Goal: Task Accomplishment & Management: Use online tool/utility

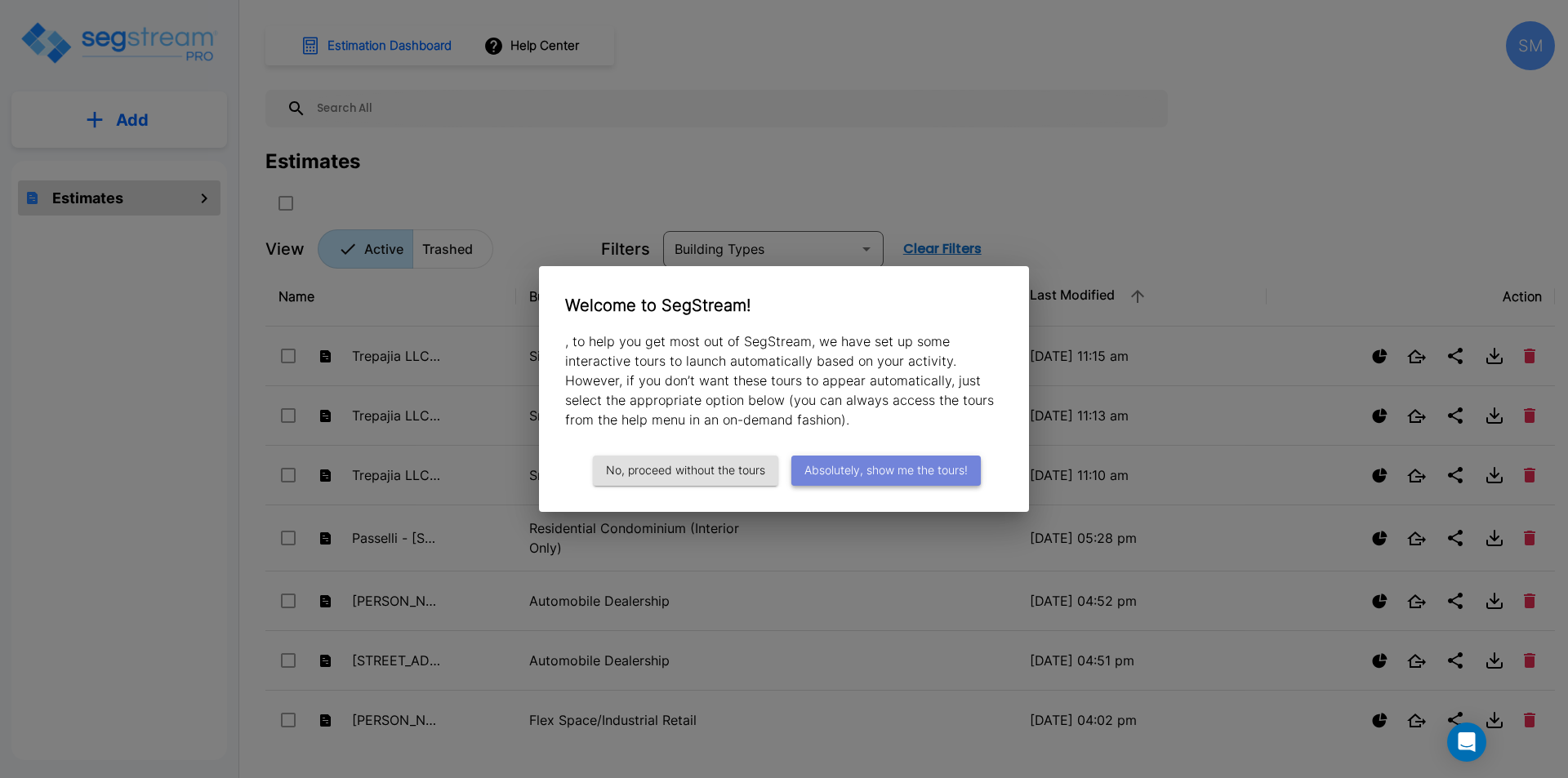
click at [889, 471] on button "Absolutely, show me the tours!" at bounding box center [886, 471] width 190 height 30
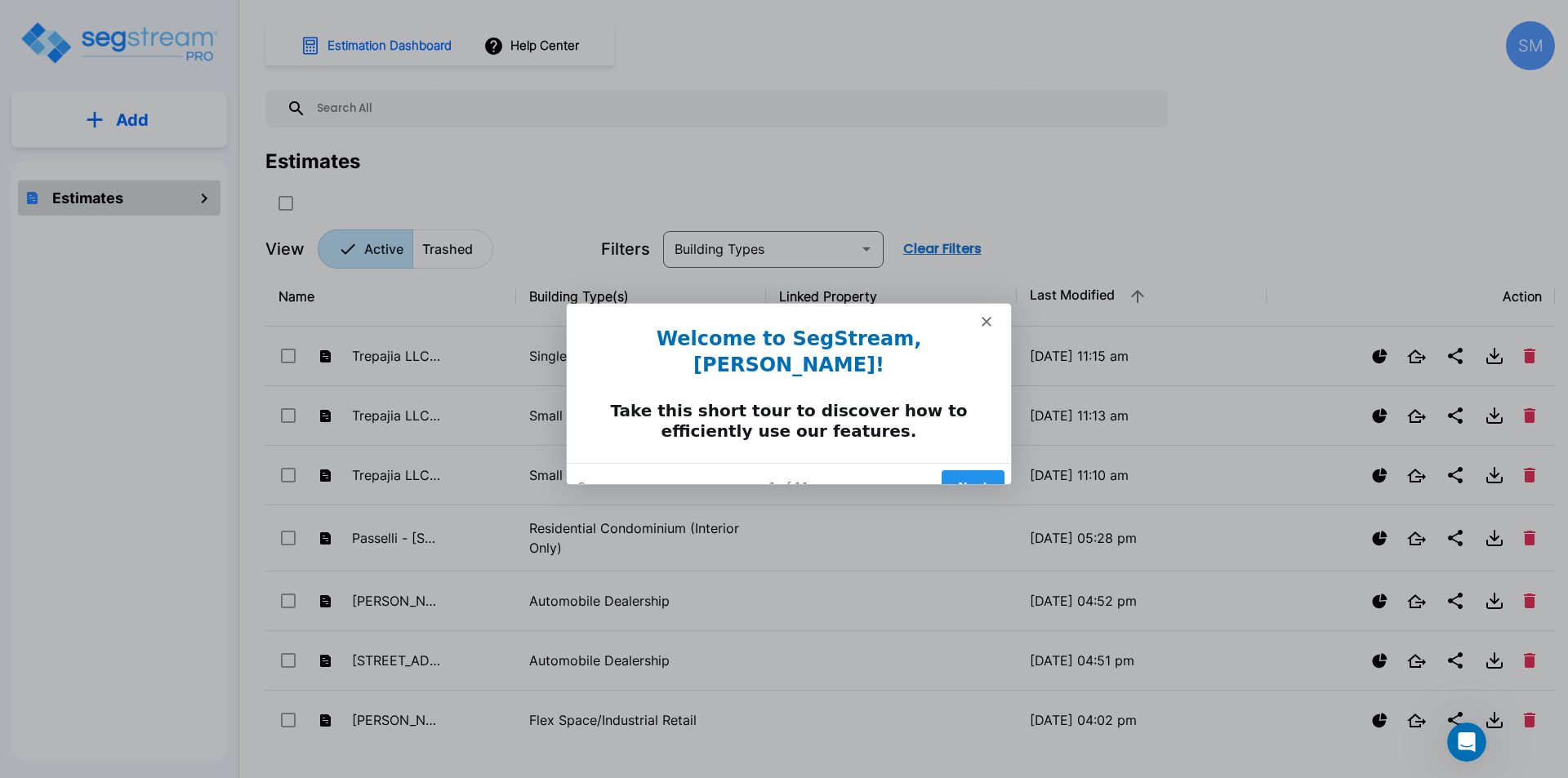
click at [968, 469] on button "Next" at bounding box center [972, 485] width 63 height 34
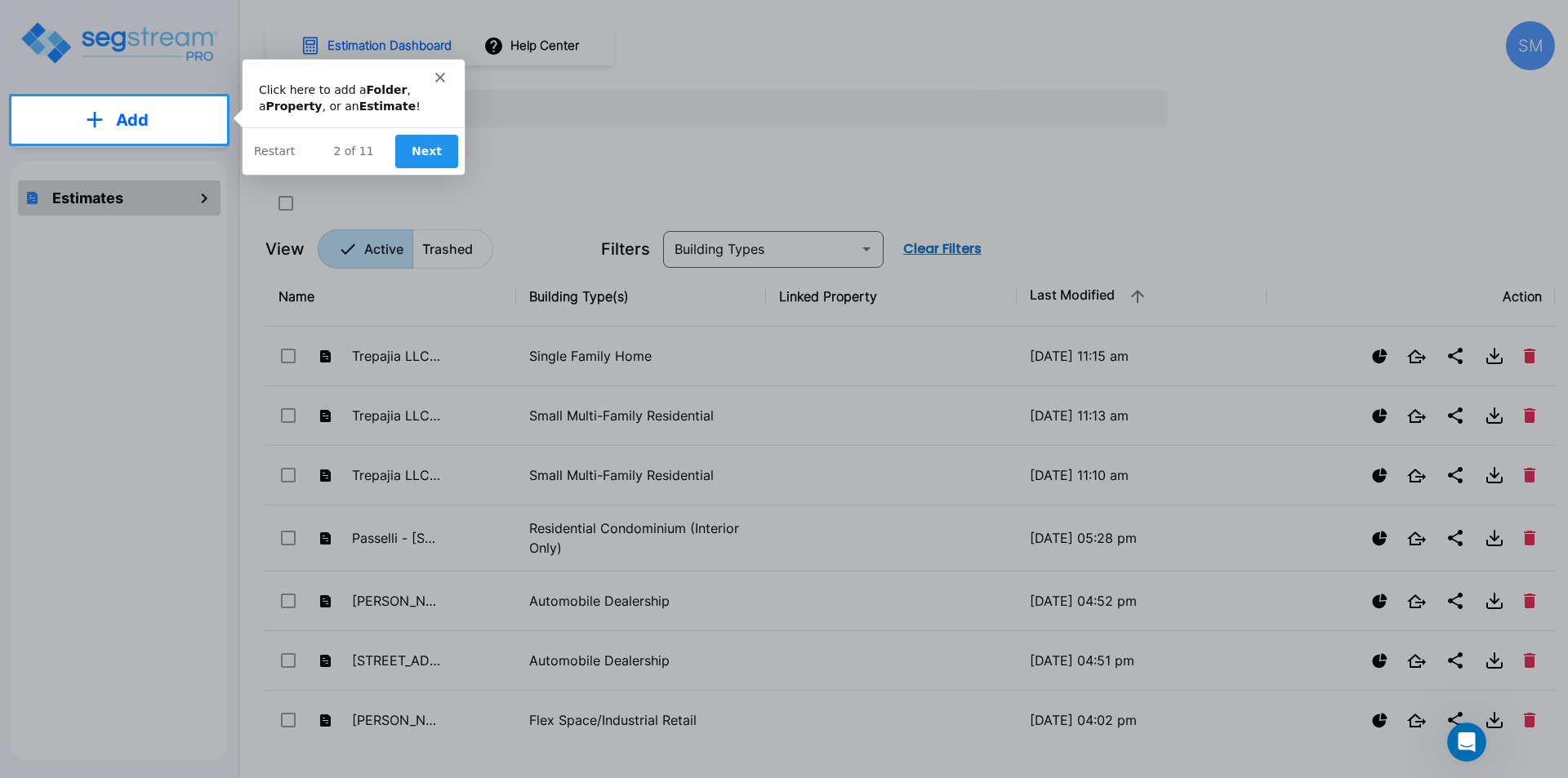
click at [430, 152] on button "Next" at bounding box center [425, 149] width 63 height 34
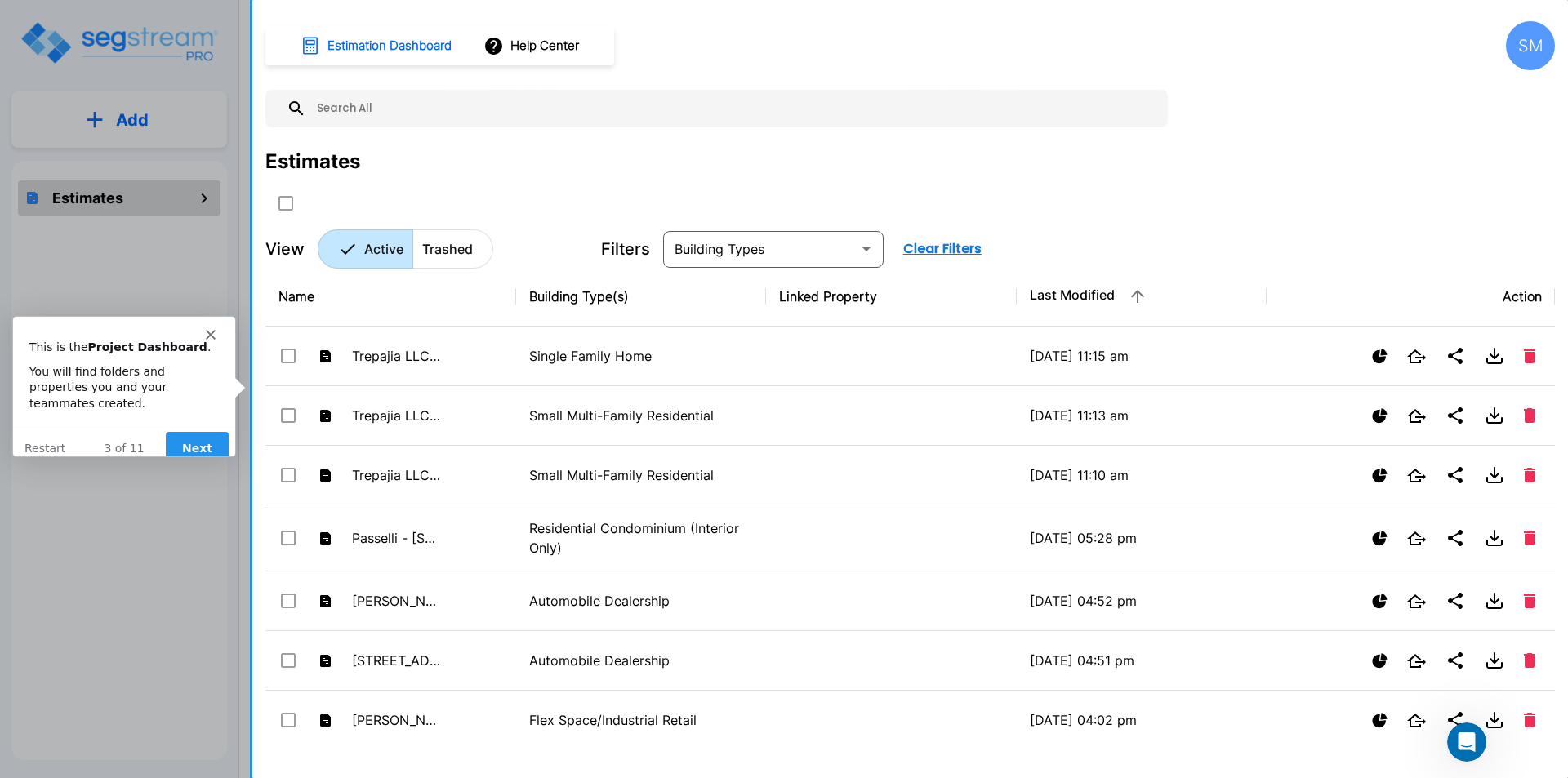
click at [201, 431] on button "Next" at bounding box center [196, 448] width 63 height 34
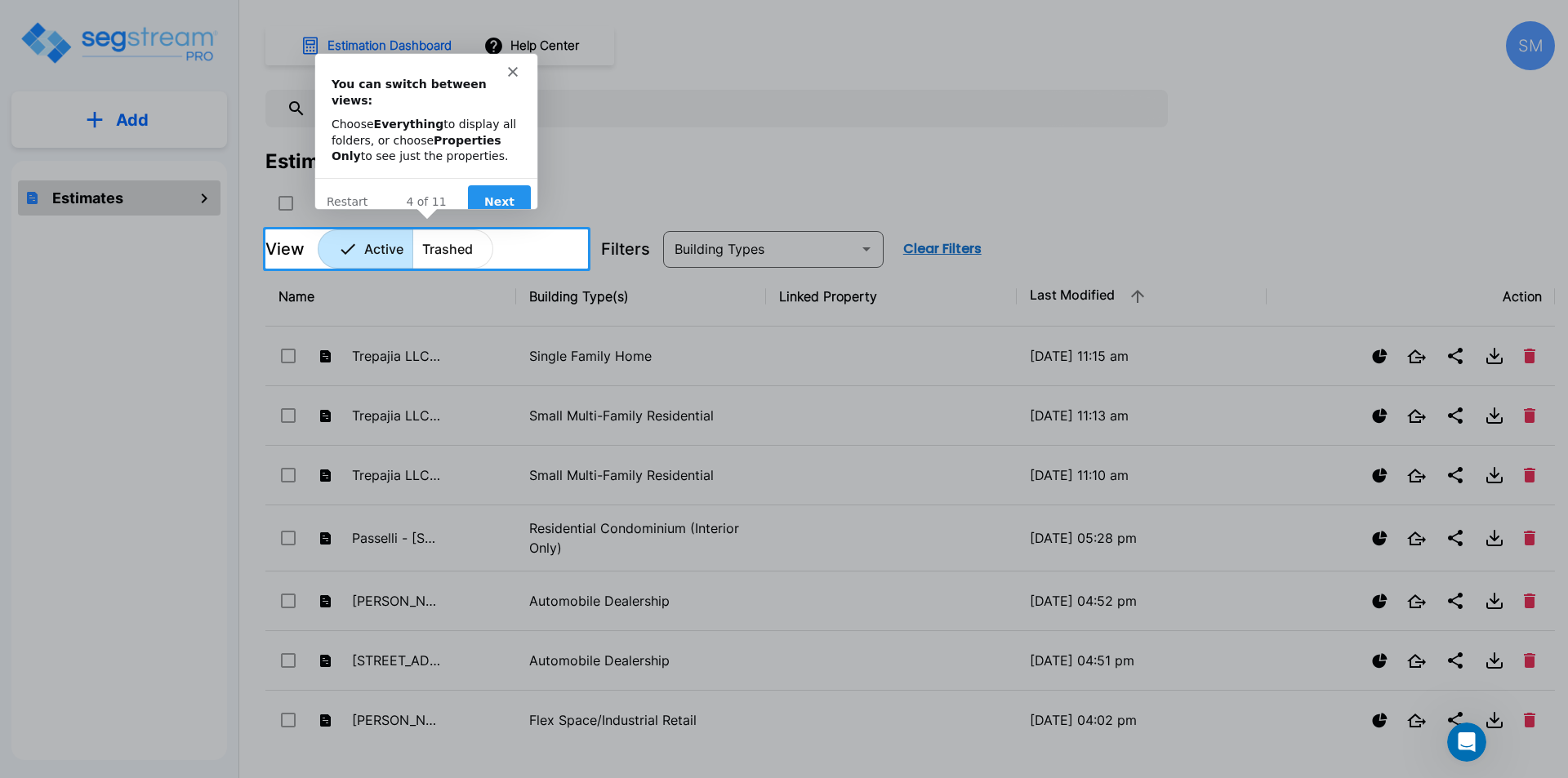
click at [494, 185] on button "Next" at bounding box center [499, 200] width 63 height 34
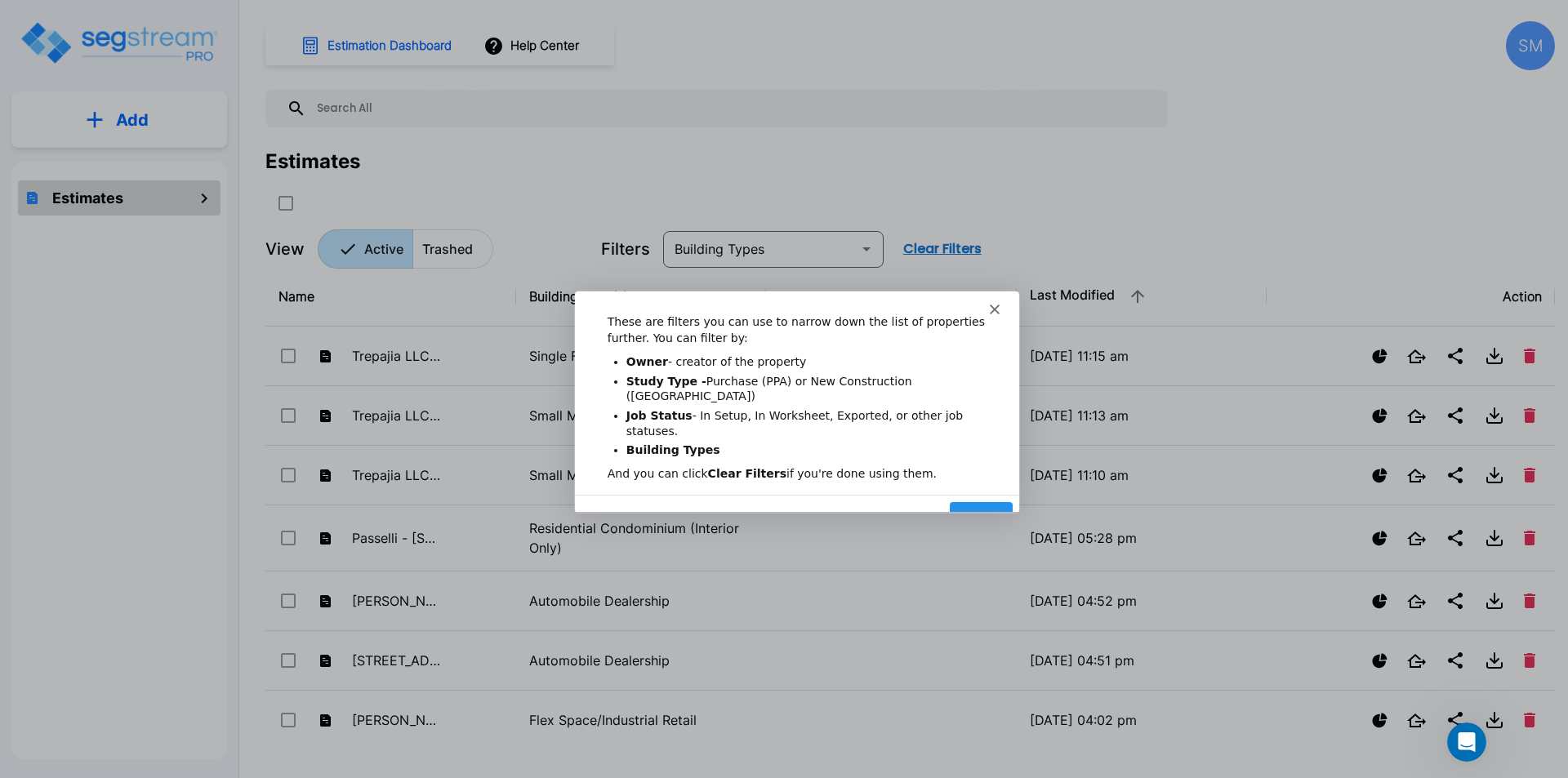
click at [979, 501] on button "Next" at bounding box center [980, 518] width 63 height 34
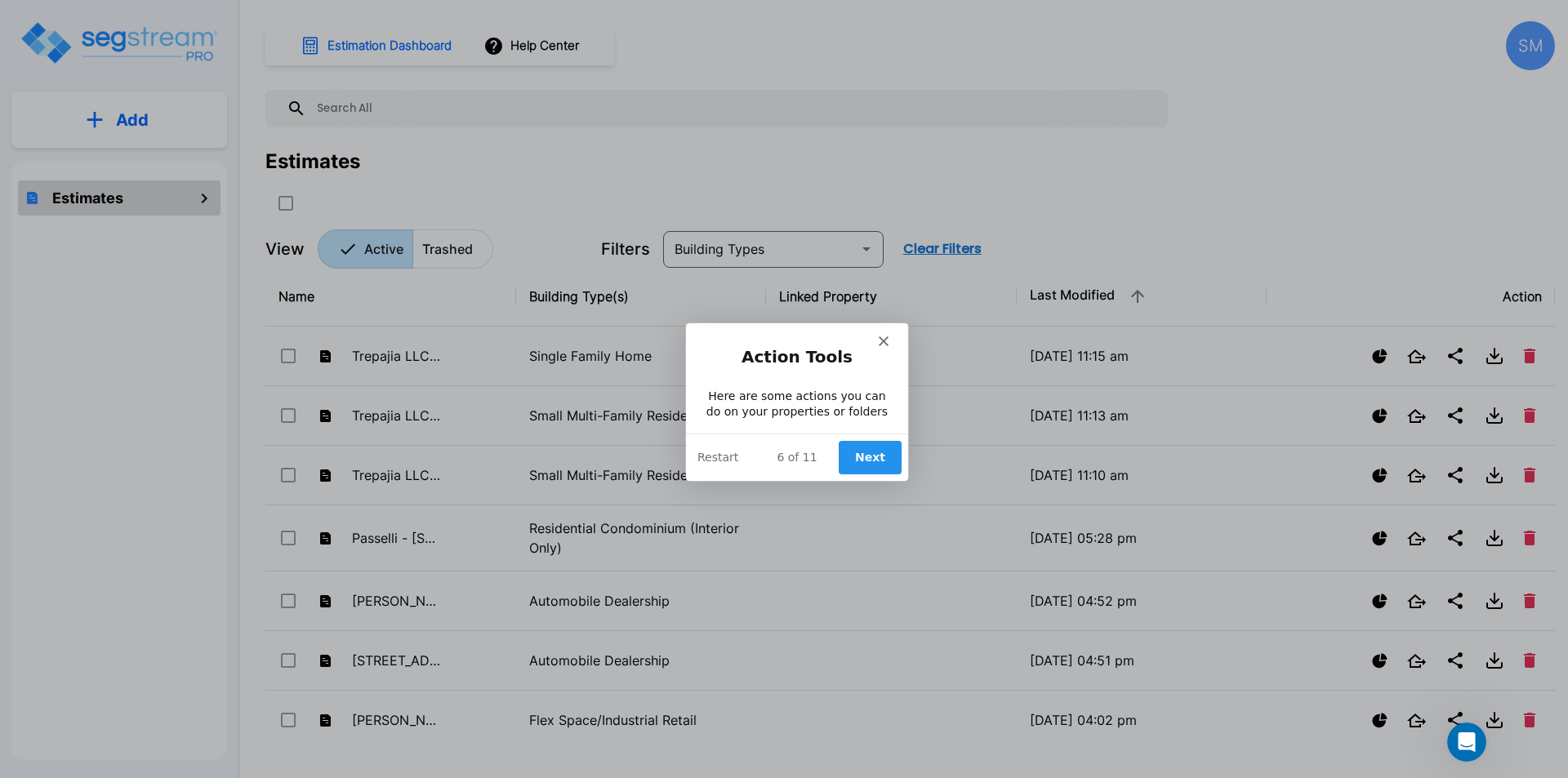
click at [868, 455] on button "Next" at bounding box center [869, 457] width 63 height 34
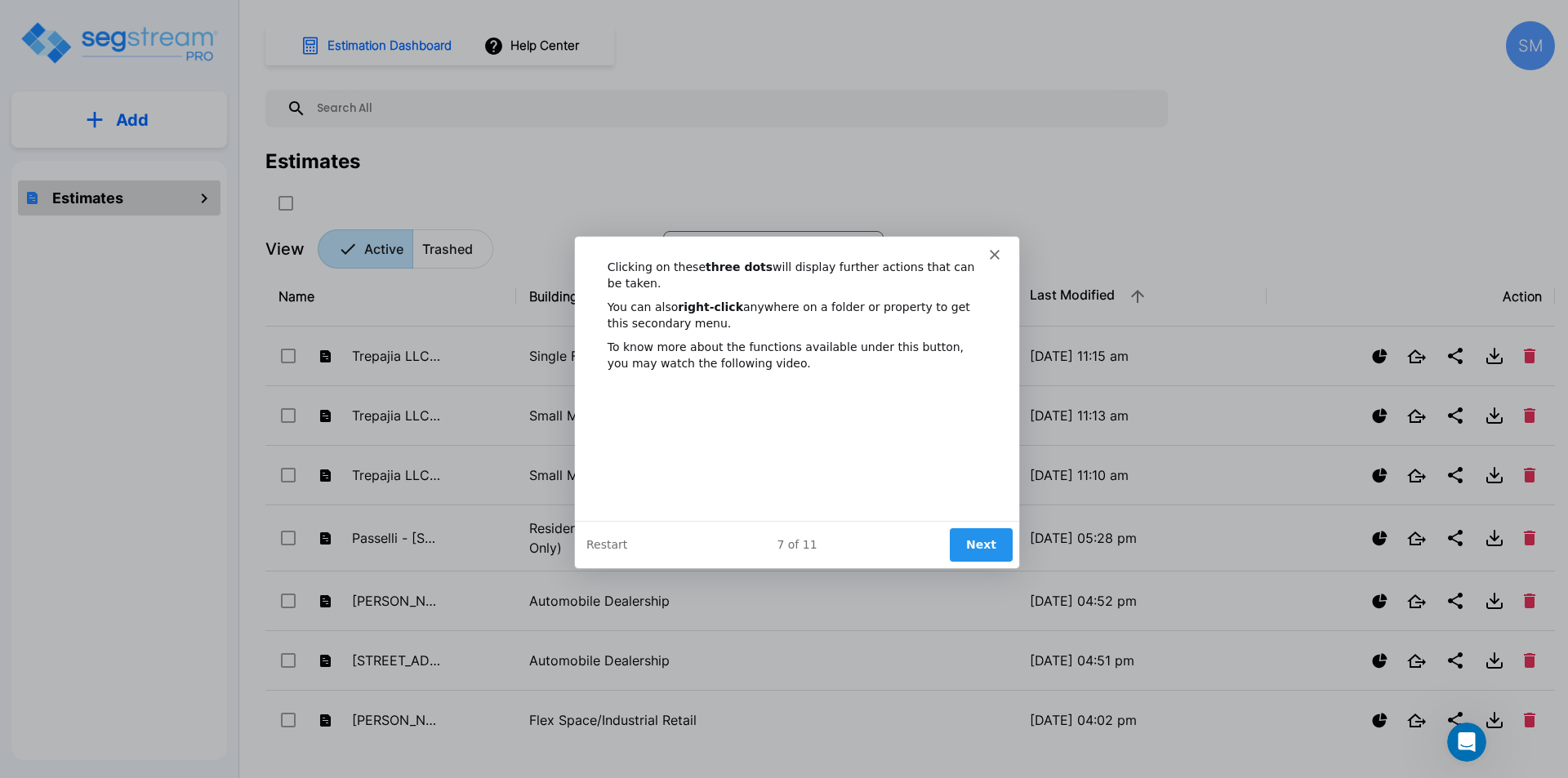
click at [993, 540] on button "Next" at bounding box center [980, 543] width 63 height 34
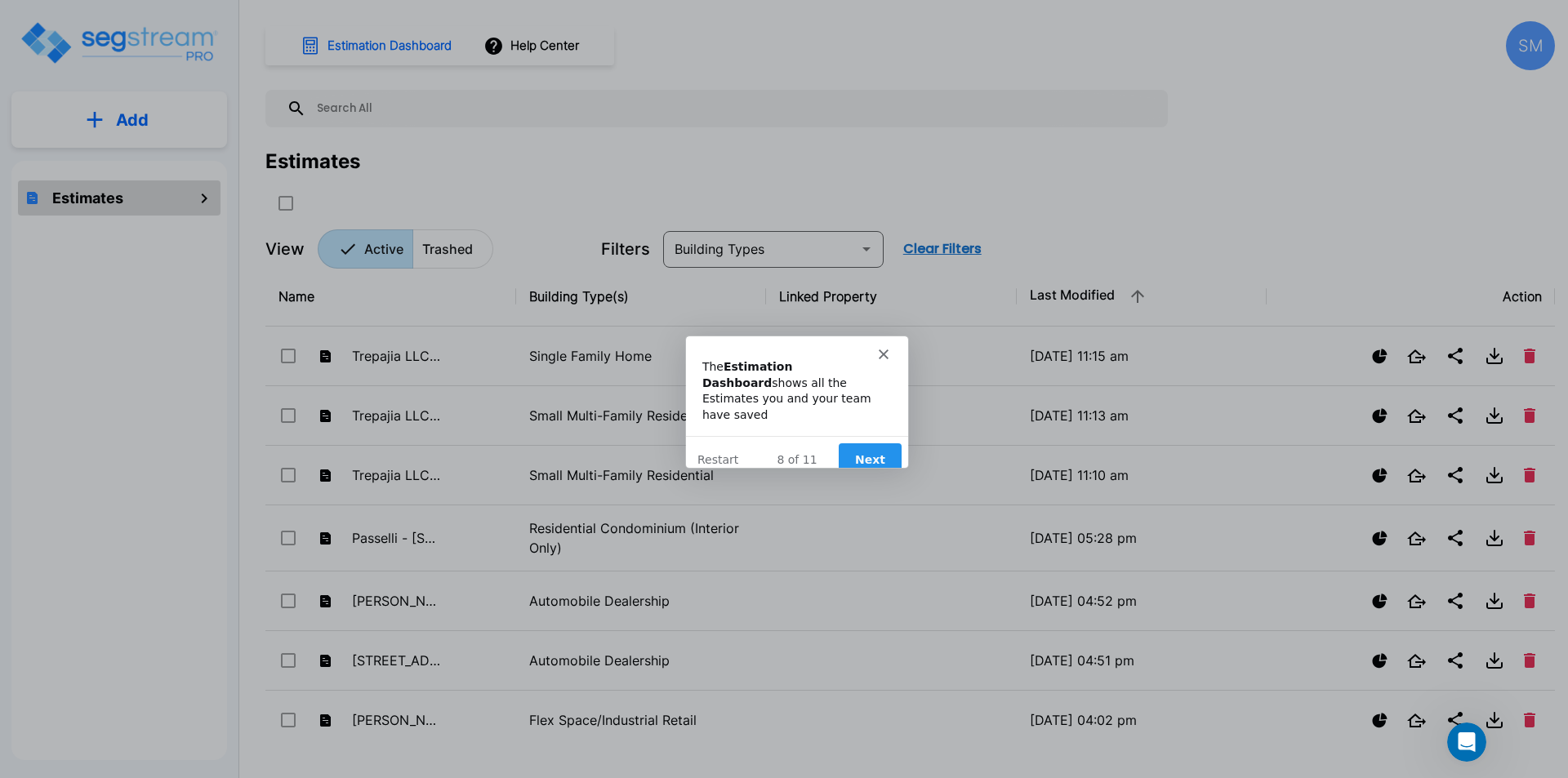
click at [874, 443] on button "Next" at bounding box center [869, 459] width 63 height 34
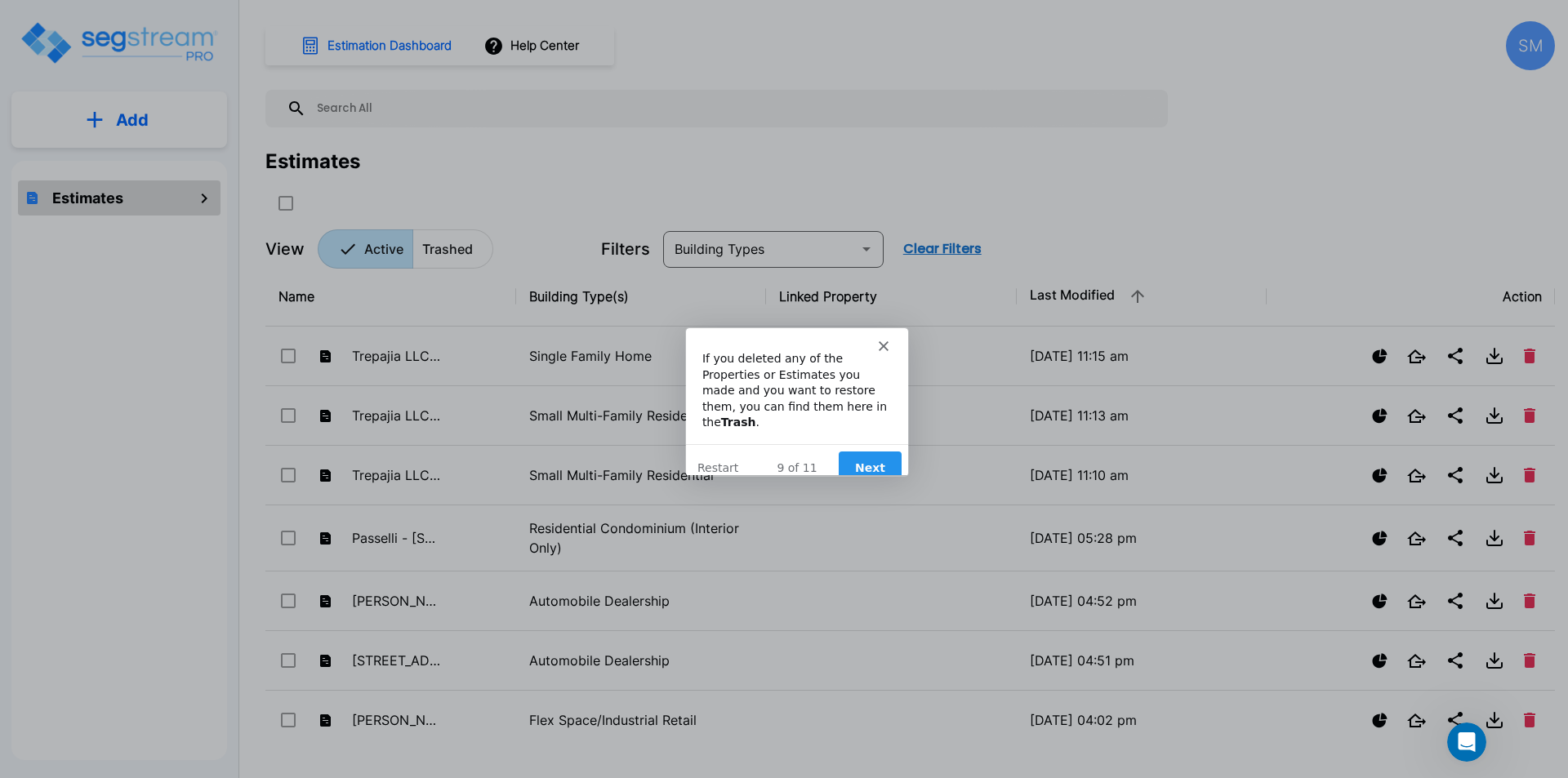
click at [870, 451] on button "Next" at bounding box center [869, 467] width 63 height 34
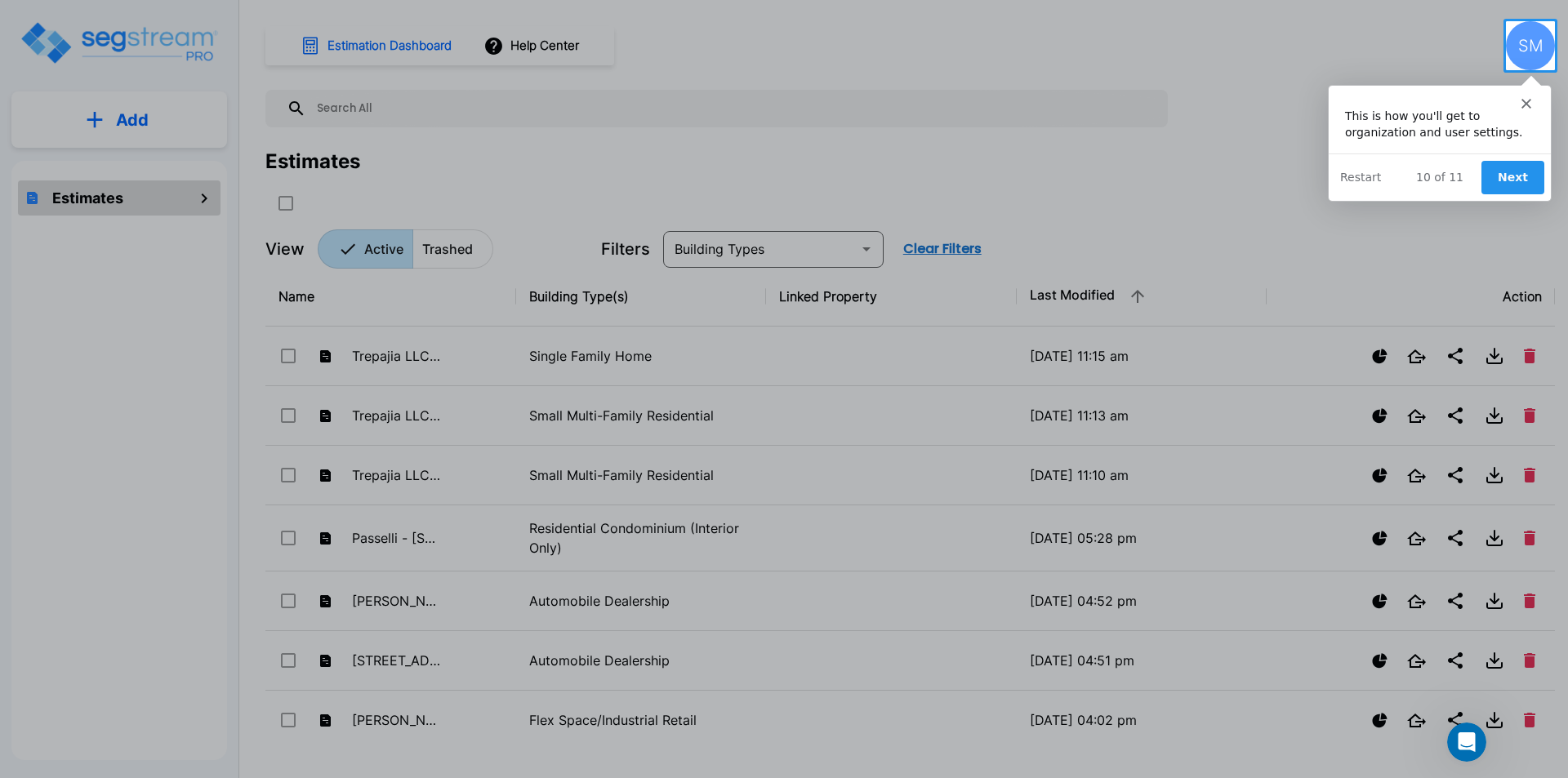
click at [1523, 179] on button "Next" at bounding box center [1512, 176] width 63 height 34
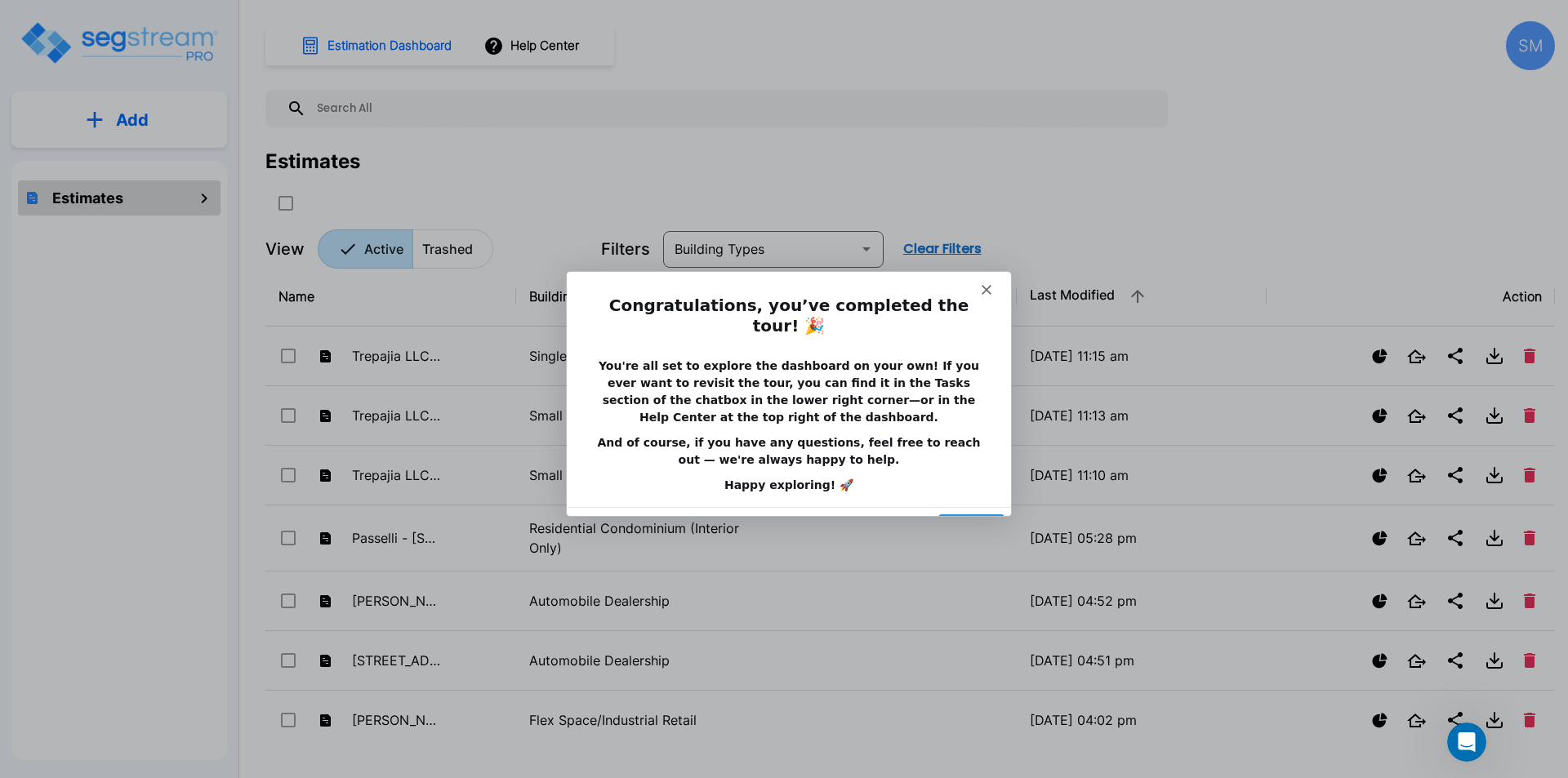
click at [967, 513] on button "Done" at bounding box center [970, 529] width 66 height 34
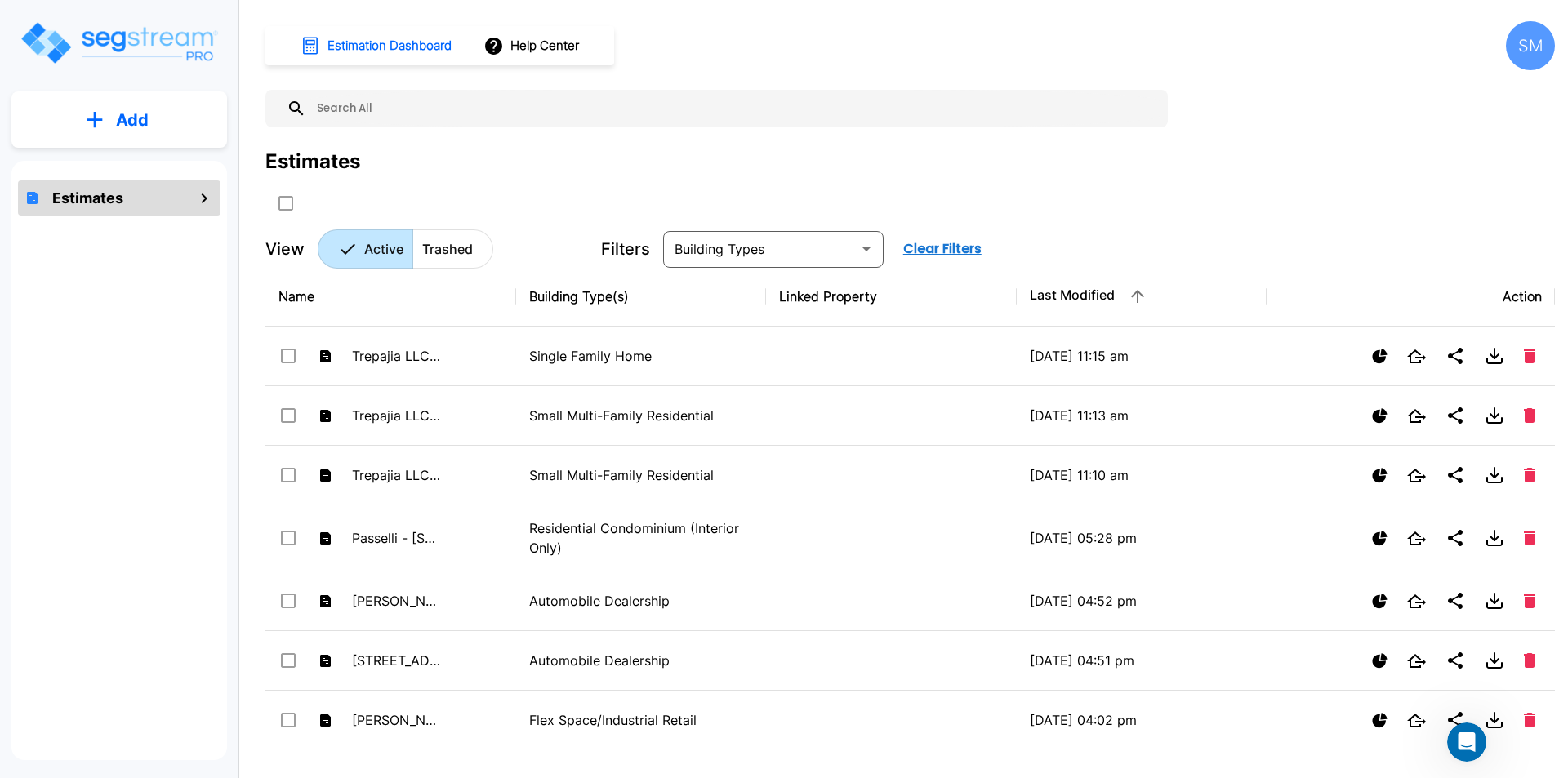
click at [1157, 170] on div "Estimates" at bounding box center [910, 162] width 1289 height 30
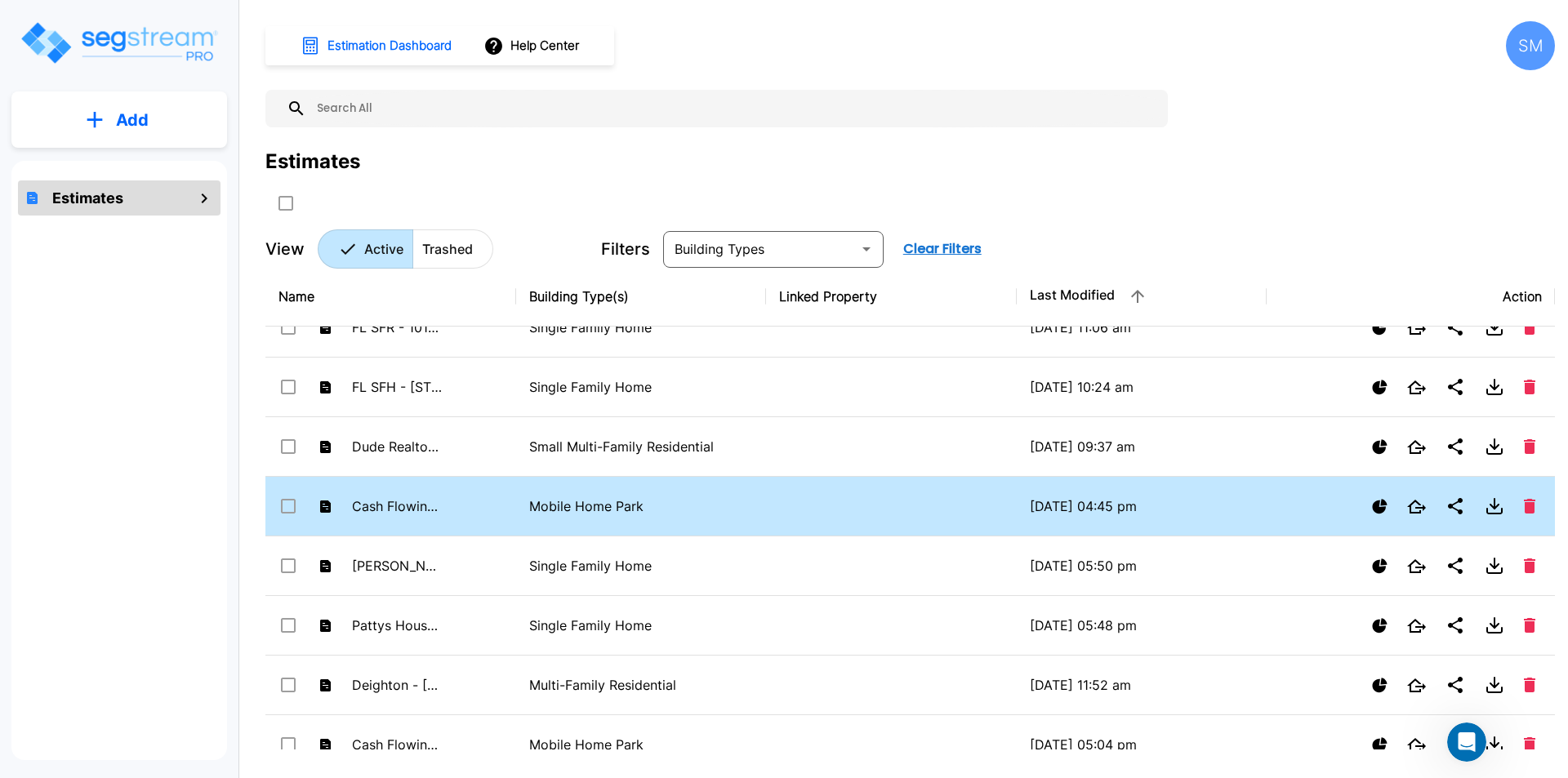
scroll to position [490, 0]
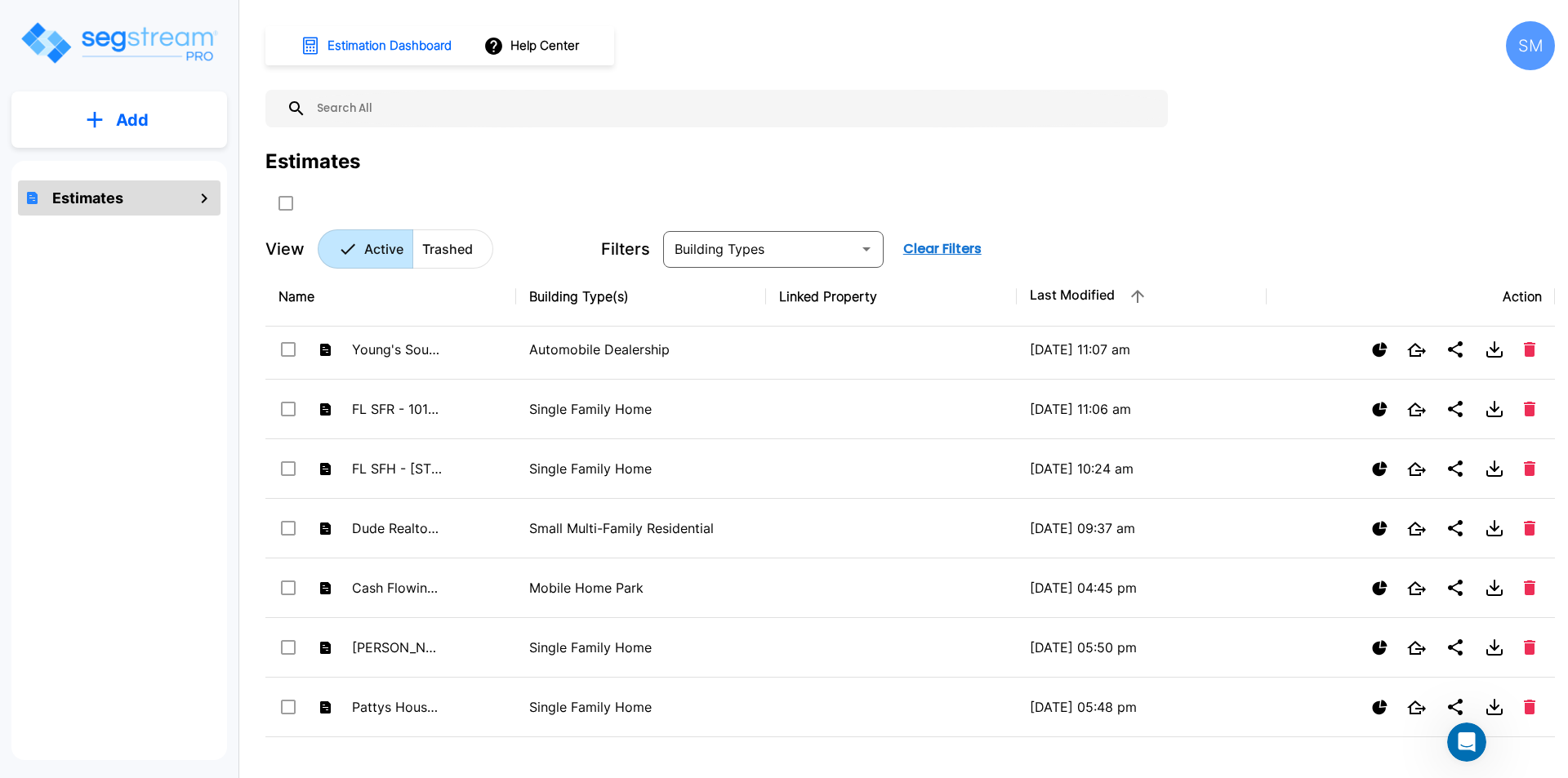
click at [866, 249] on icon "Open" at bounding box center [866, 249] width 8 height 4
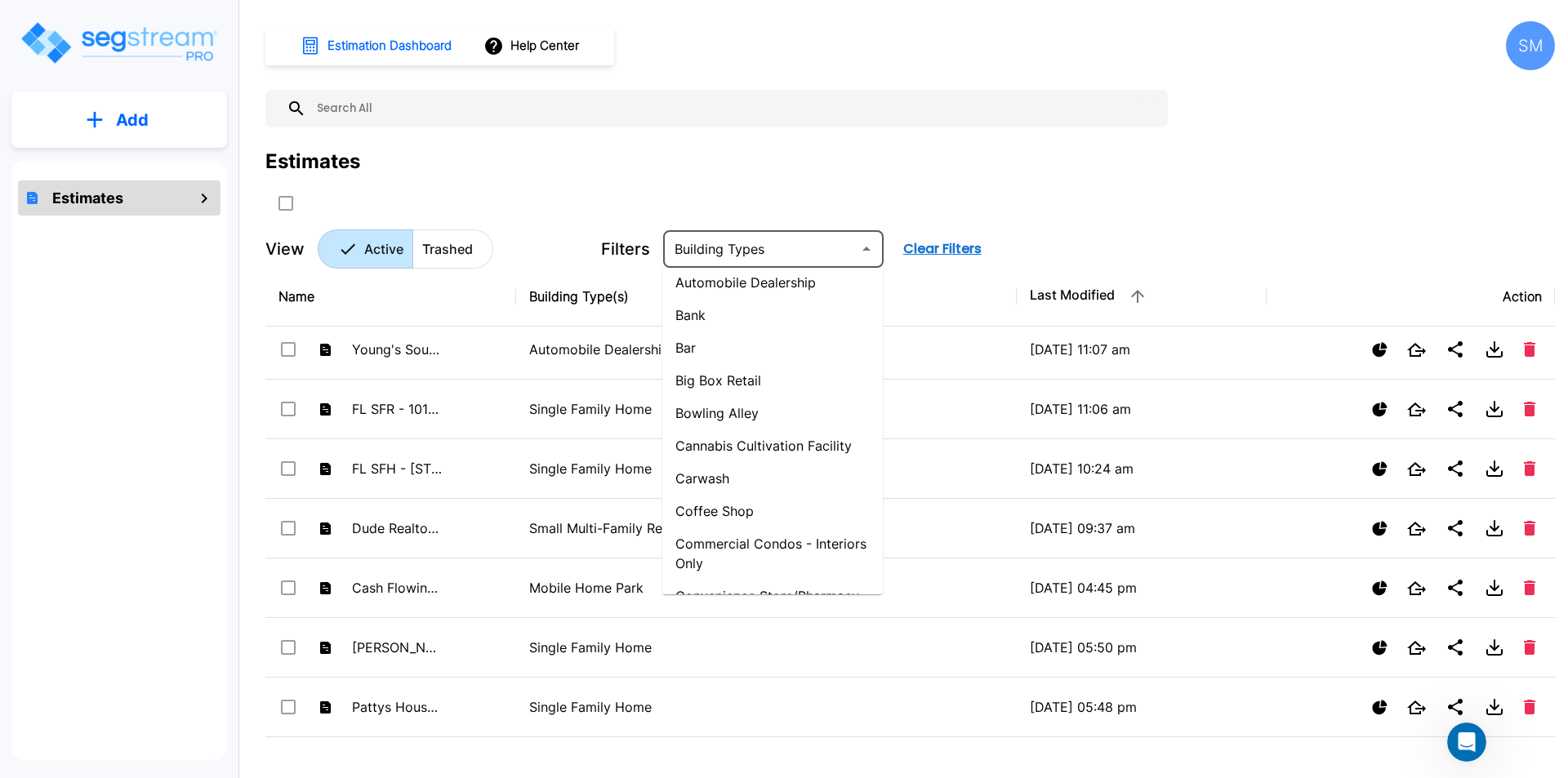
scroll to position [0, 0]
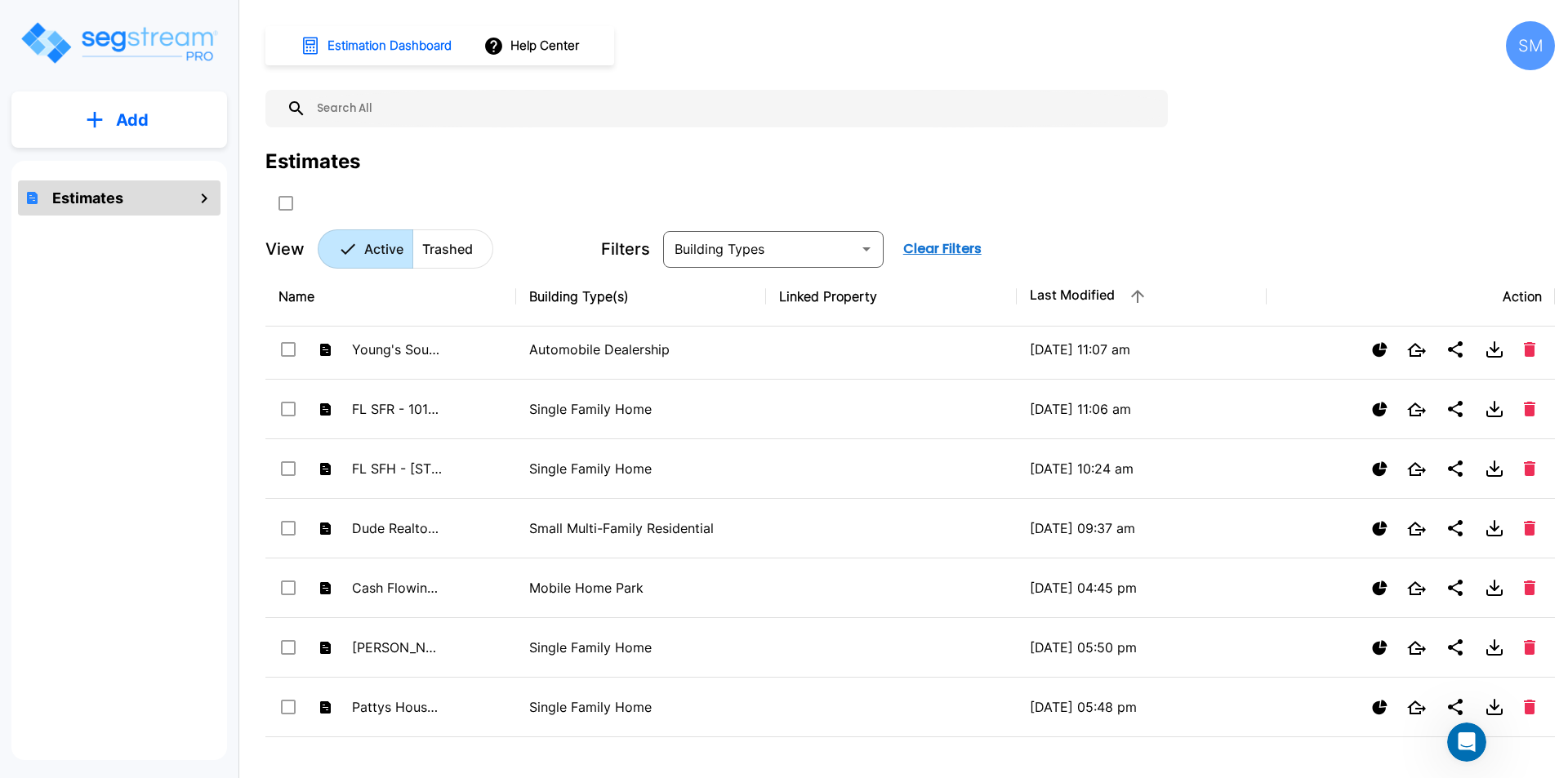
click at [775, 159] on div "Estimates" at bounding box center [910, 162] width 1289 height 30
click at [416, 45] on h1 "Estimation Dashboard" at bounding box center [389, 46] width 124 height 19
click at [387, 45] on h1 "Estimation Dashboard" at bounding box center [389, 46] width 124 height 19
click at [205, 196] on icon "mailbox folders" at bounding box center [204, 199] width 6 height 10
click at [194, 197] on div "Estimates" at bounding box center [120, 198] width 203 height 35
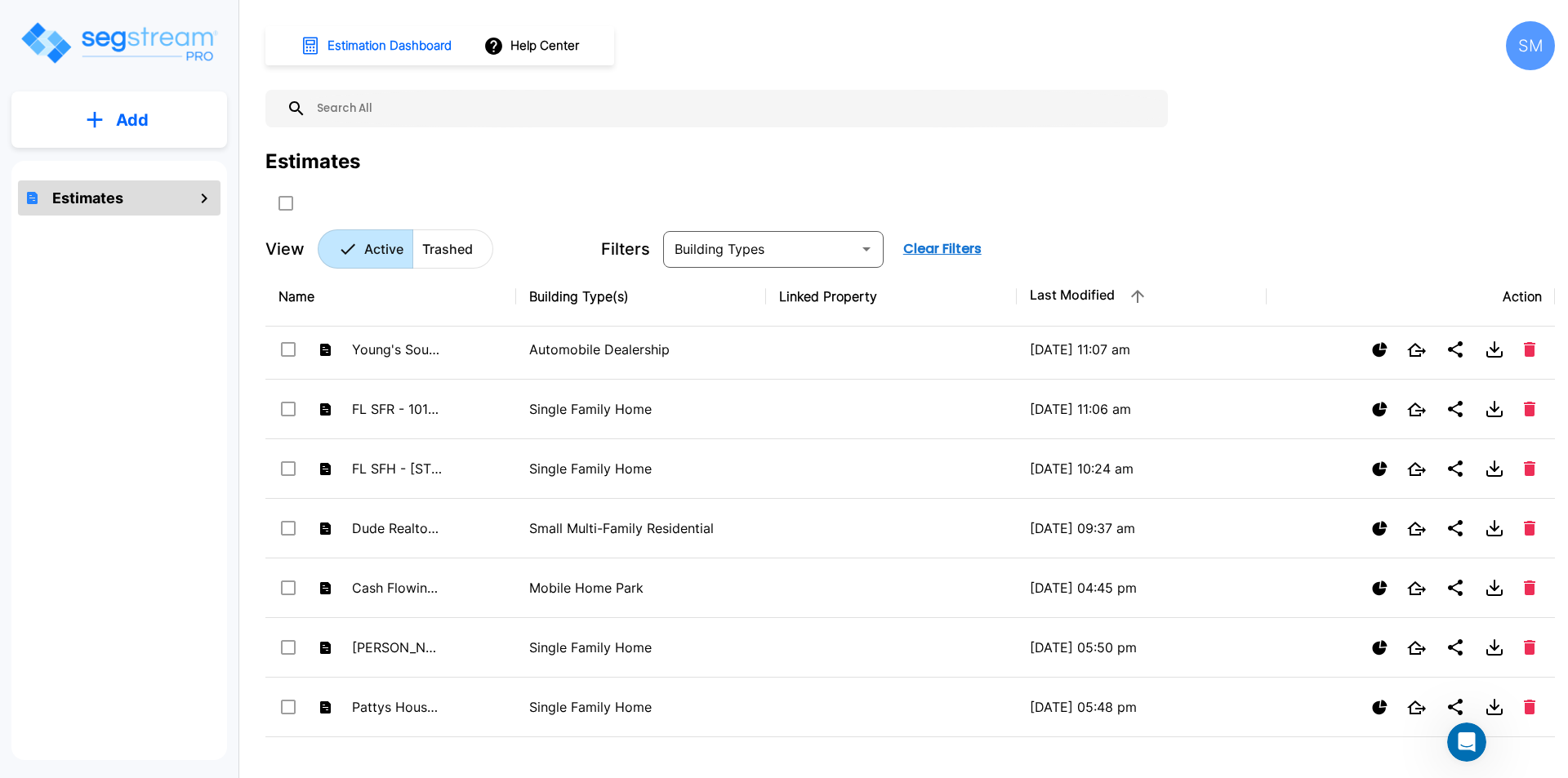
click at [1523, 37] on div "SM" at bounding box center [1530, 45] width 49 height 49
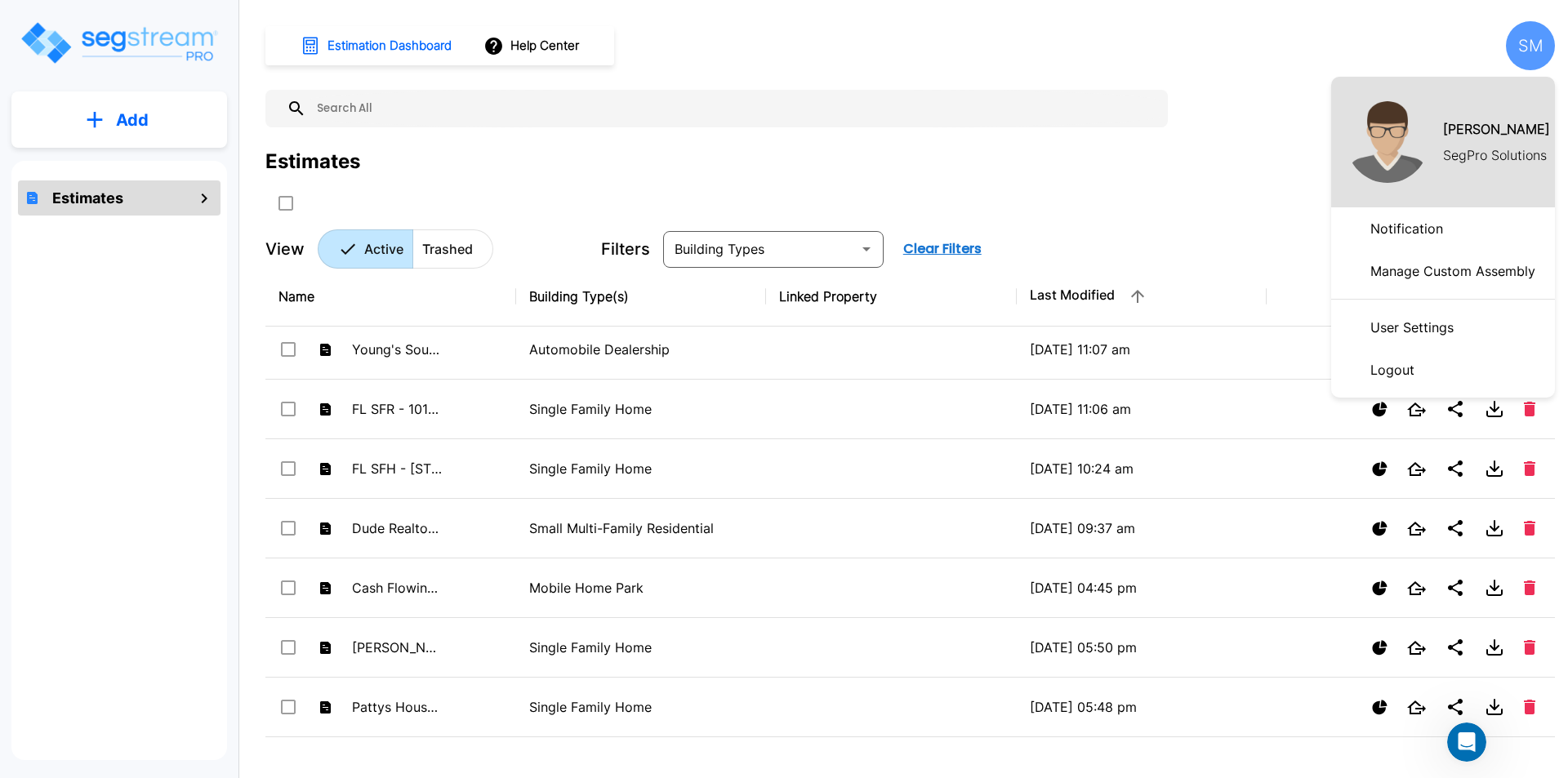
click at [1223, 134] on div at bounding box center [784, 389] width 1568 height 778
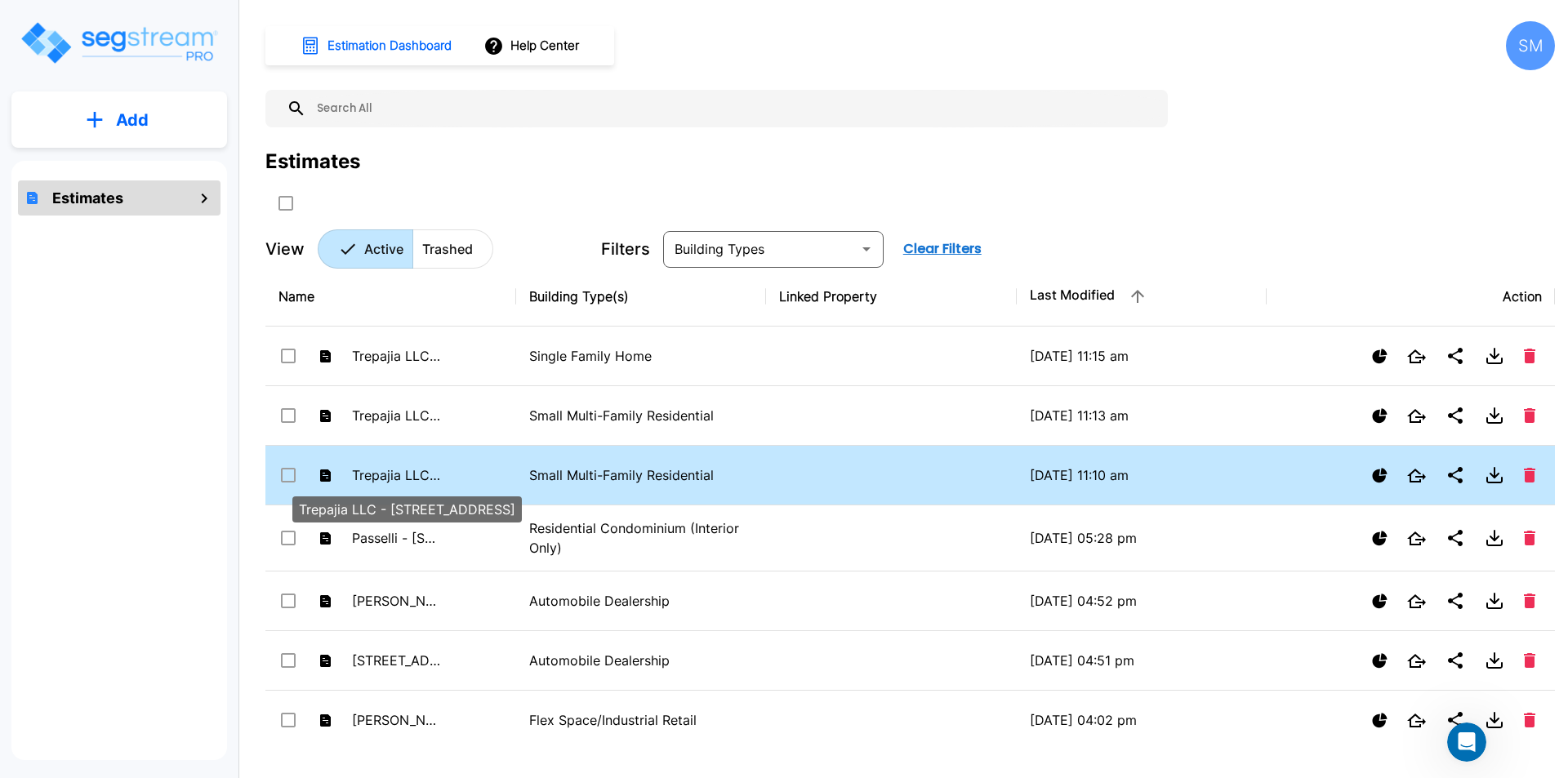
click at [397, 476] on p "Trepajia LLC - [STREET_ADDRESS]" at bounding box center [397, 476] width 90 height 20
checkbox input "true"
click at [397, 477] on p "Trepajia LLC - [STREET_ADDRESS]" at bounding box center [397, 476] width 90 height 20
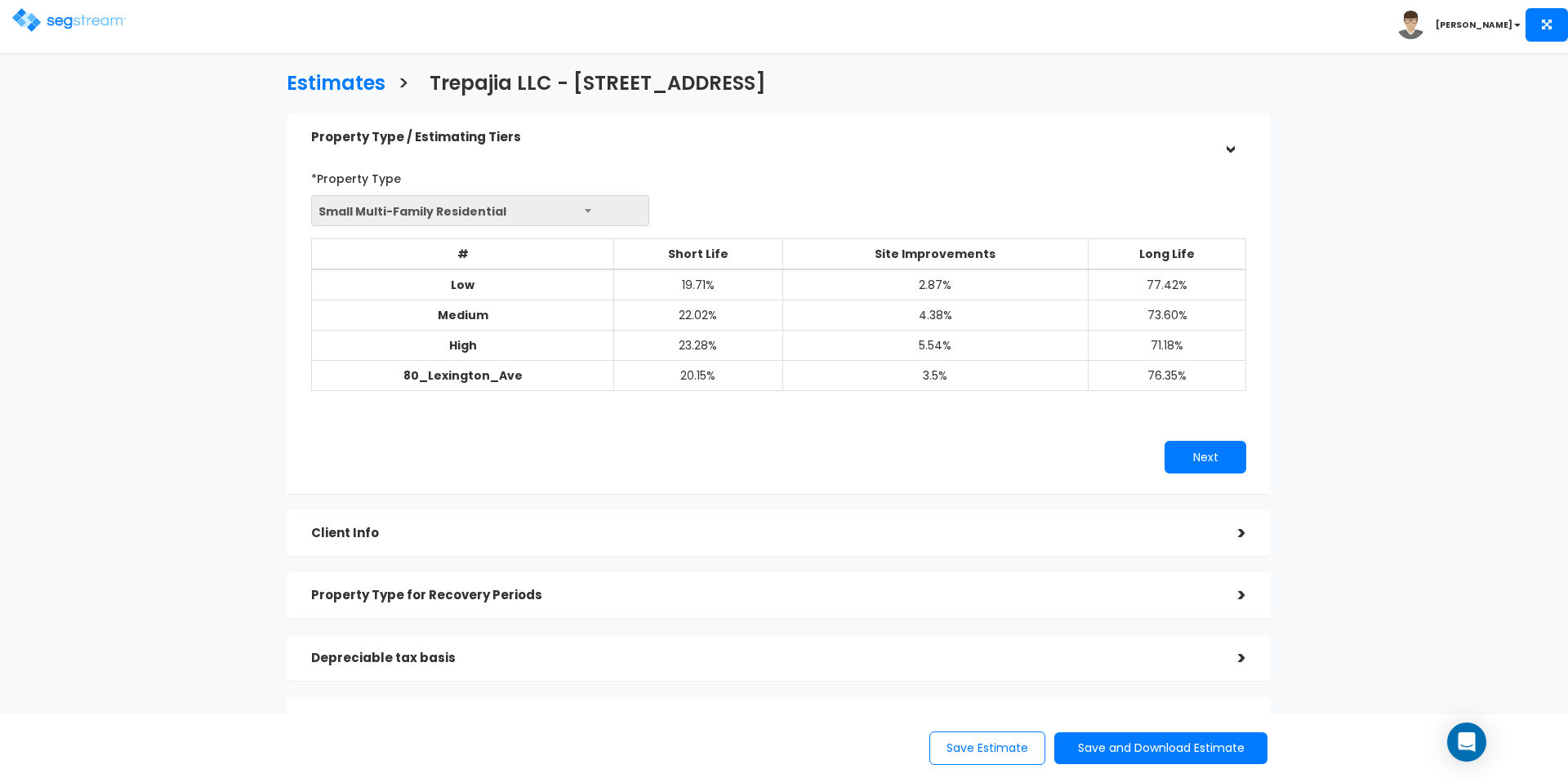
click at [586, 209] on b at bounding box center [588, 211] width 7 height 4
click at [1242, 537] on div ">" at bounding box center [1230, 533] width 33 height 26
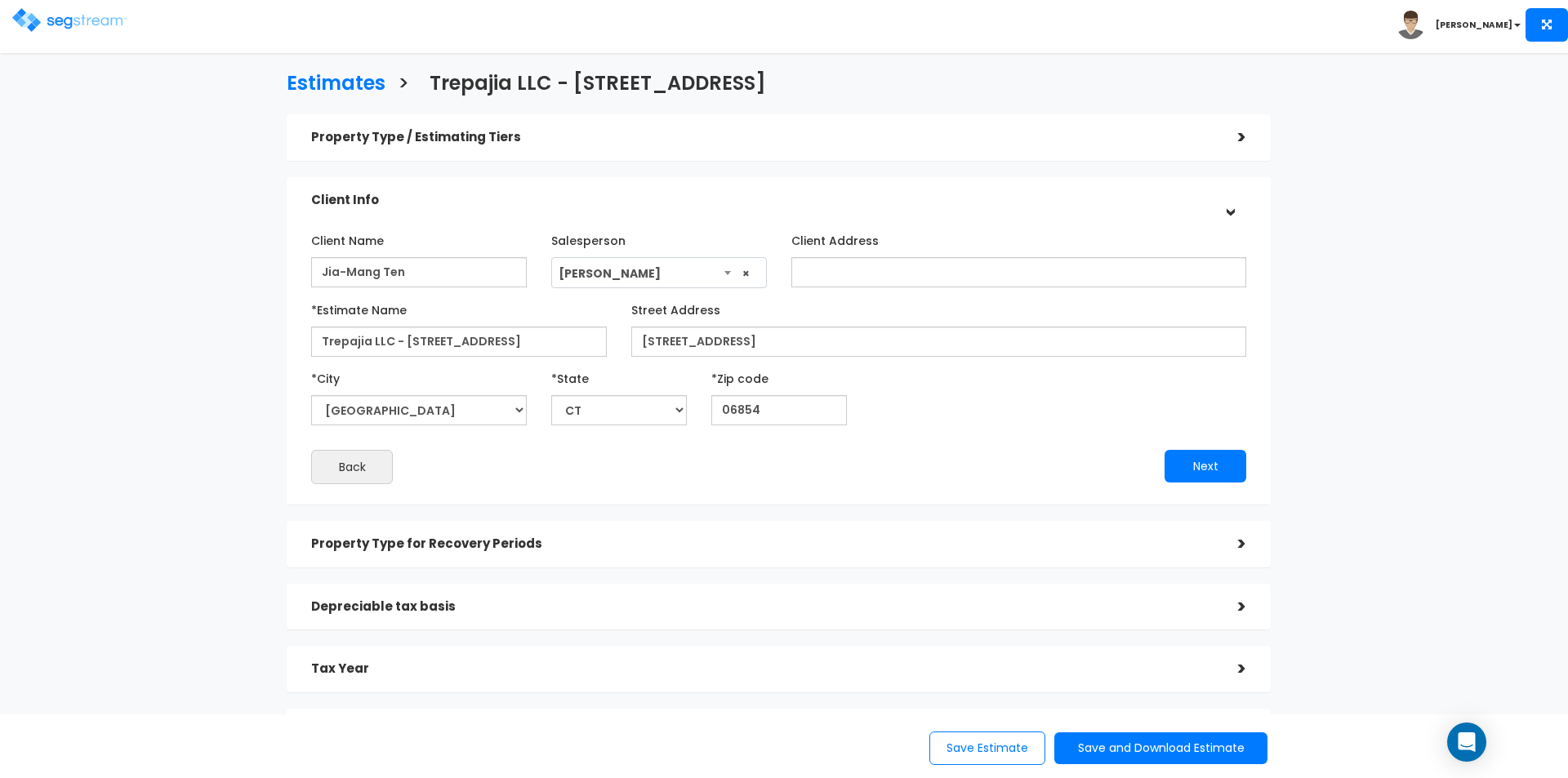
click at [724, 274] on span "× Andrew Oliverson" at bounding box center [660, 274] width 214 height 31
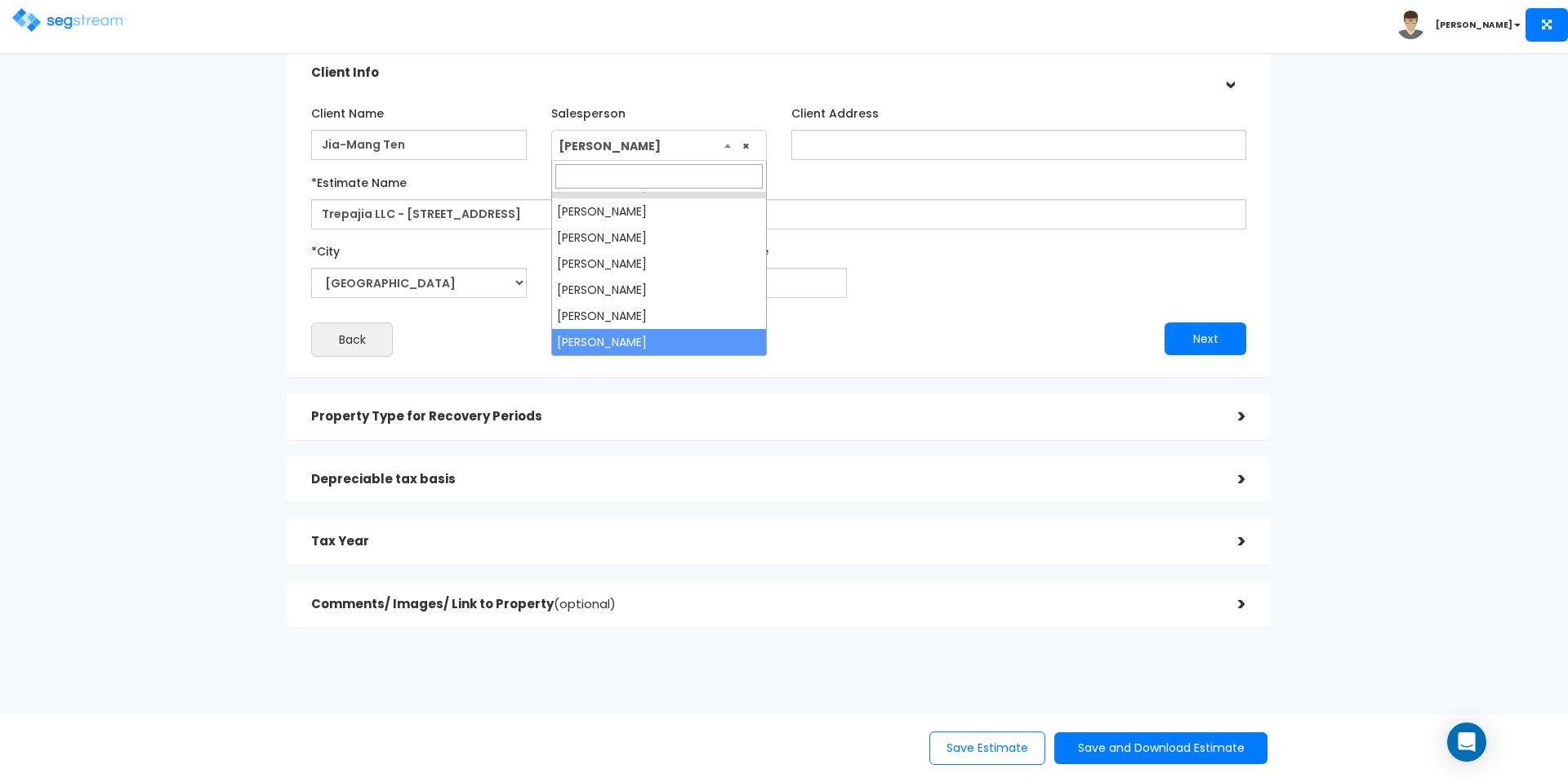
scroll to position [140, 0]
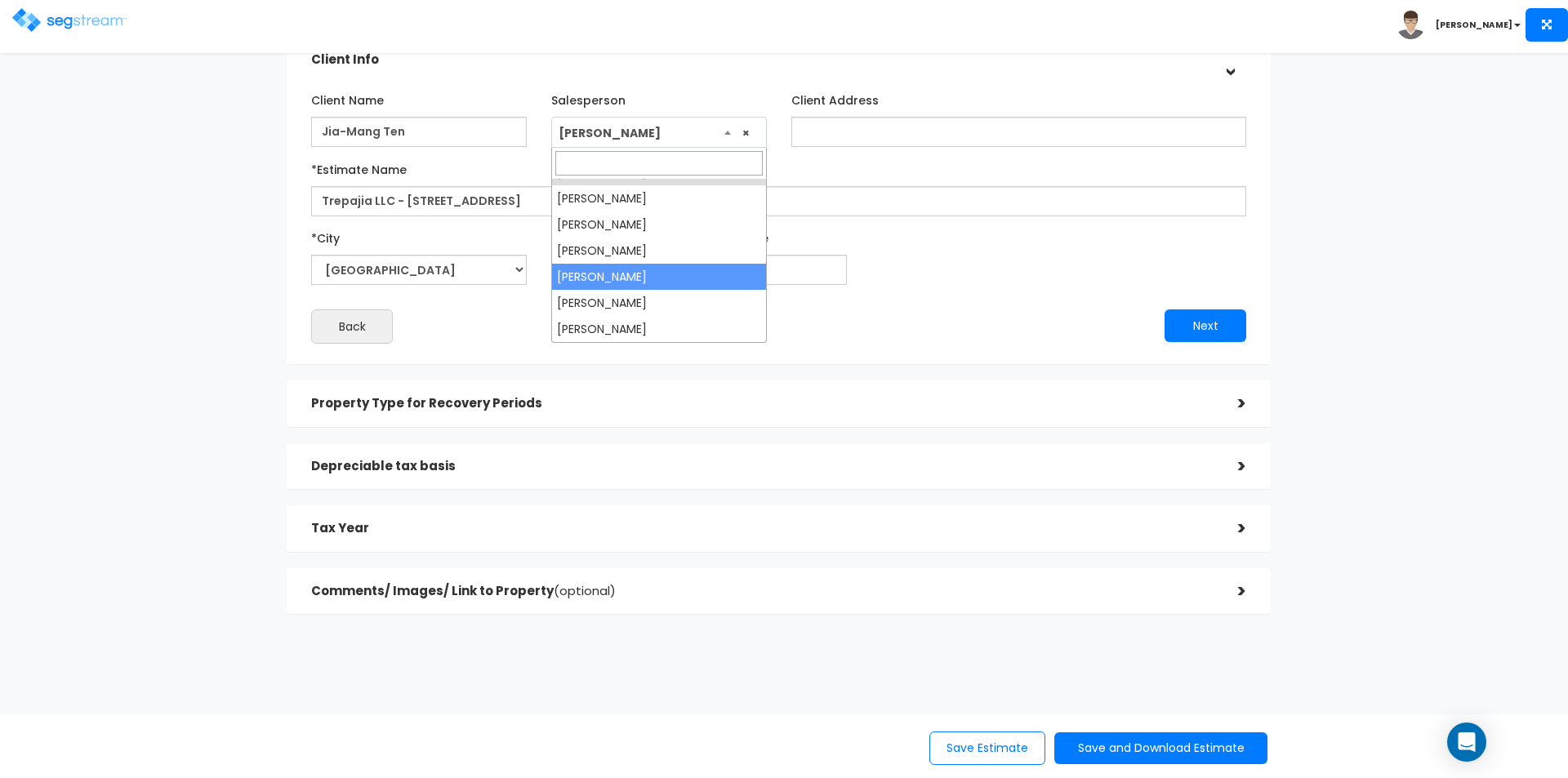
click at [1345, 280] on div "Estimates > Trepajia LLC - 80 Lexington Ave Property Type / Estimating Tiers > …" at bounding box center [778, 278] width 1286 height 1001
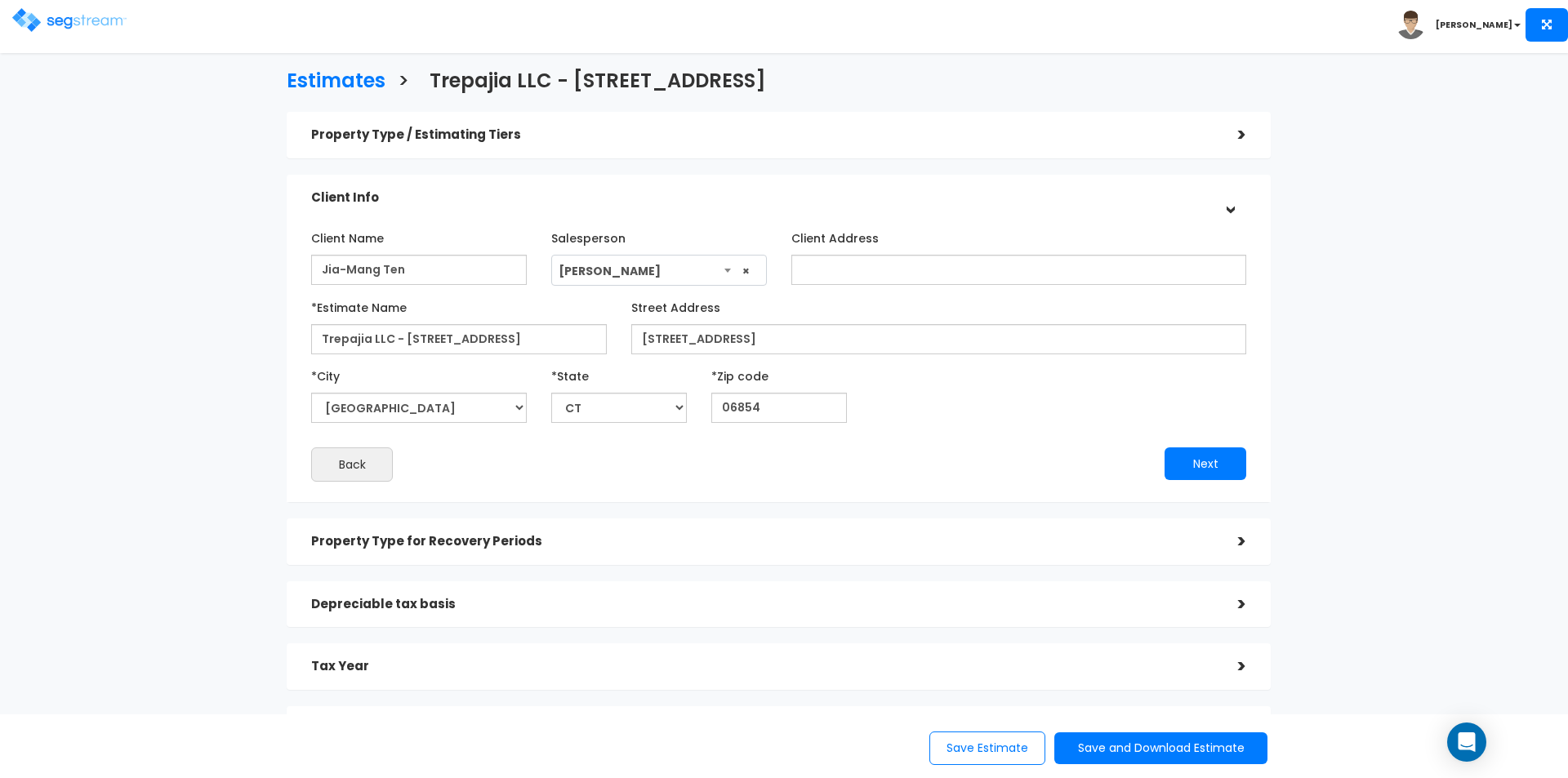
scroll to position [0, 0]
click at [1241, 543] on div ">" at bounding box center [1230, 544] width 33 height 26
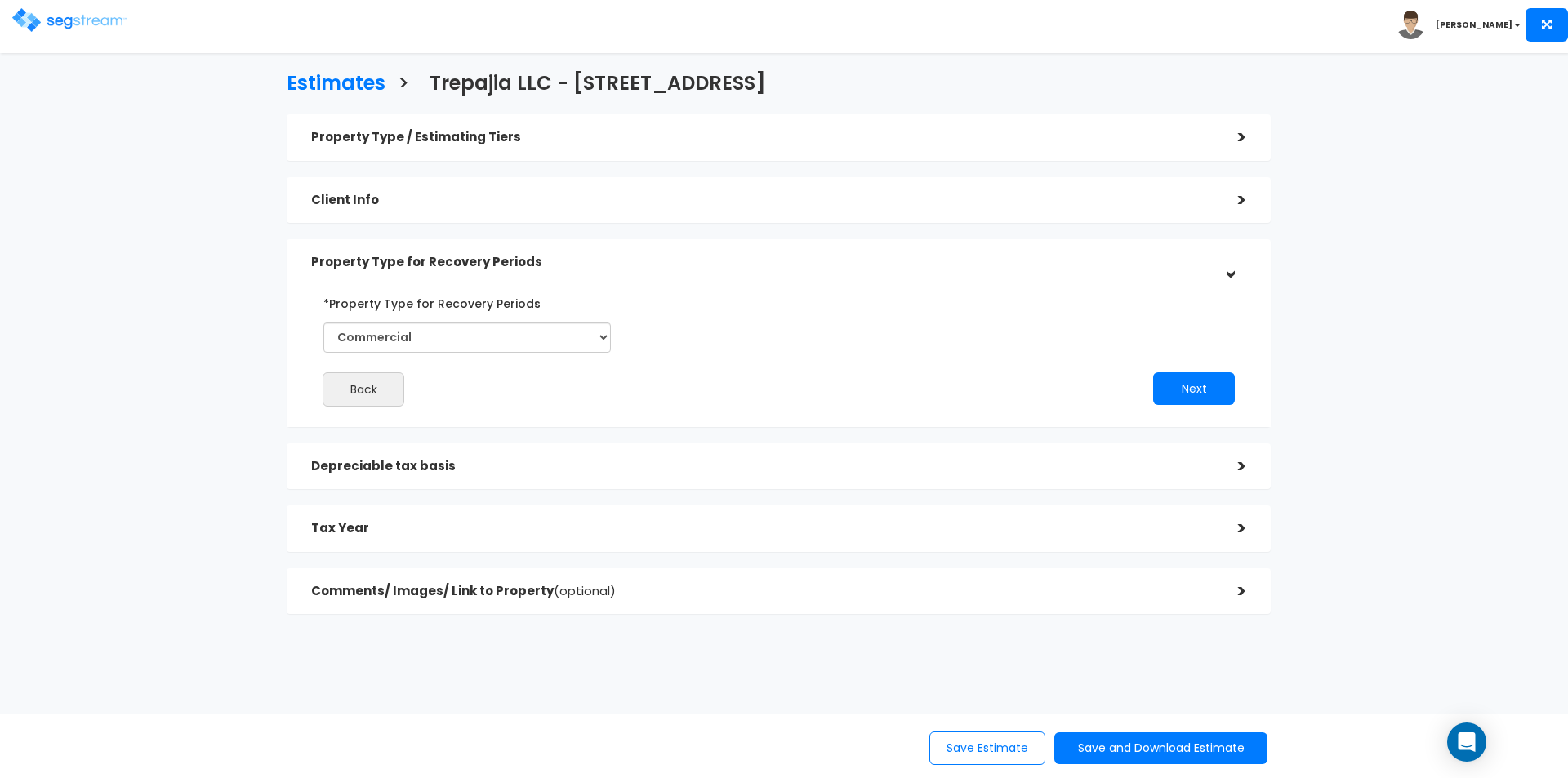
click at [1241, 470] on div ">" at bounding box center [1230, 466] width 33 height 26
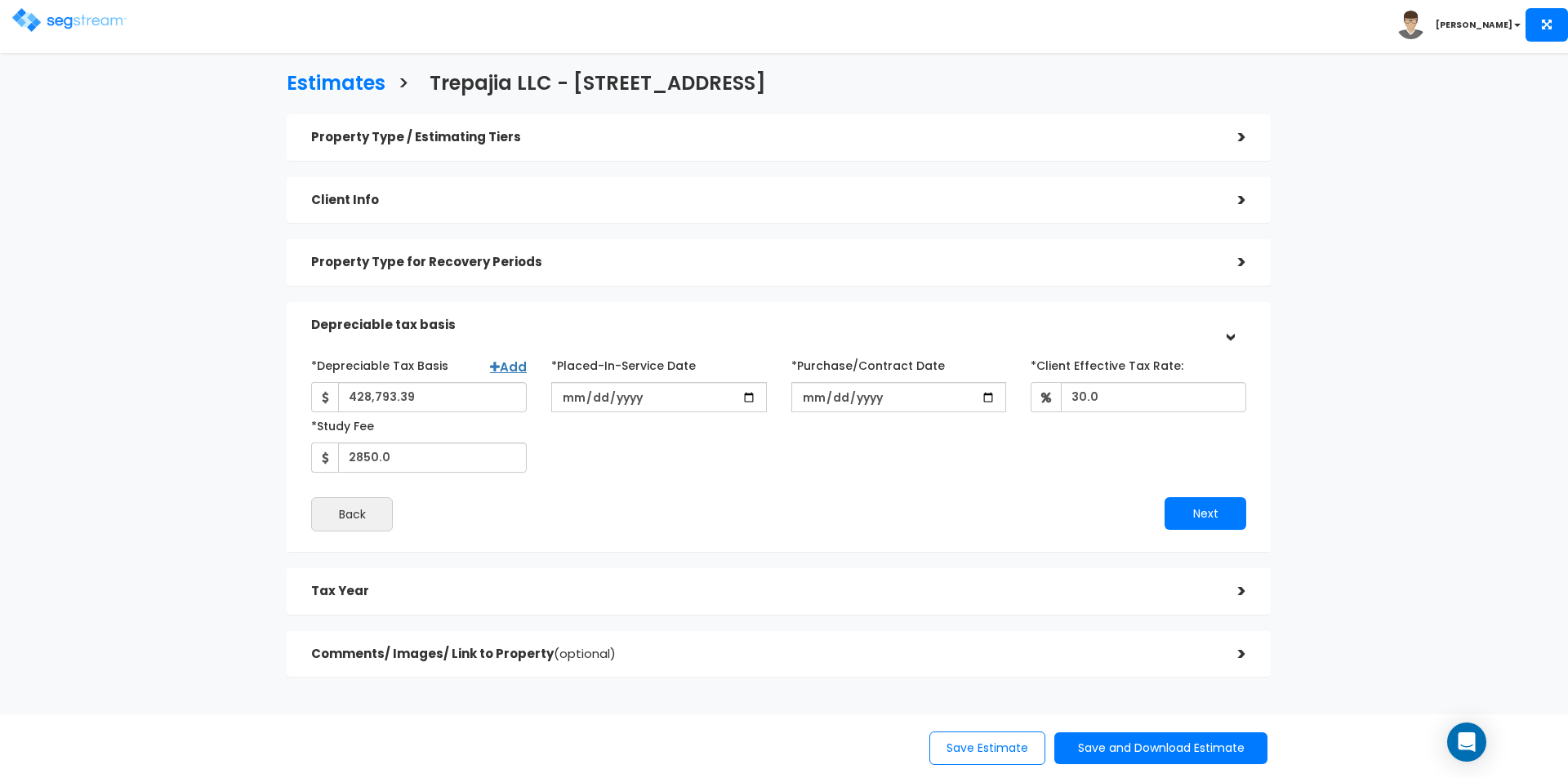
click at [1235, 593] on div ">" at bounding box center [1230, 591] width 33 height 26
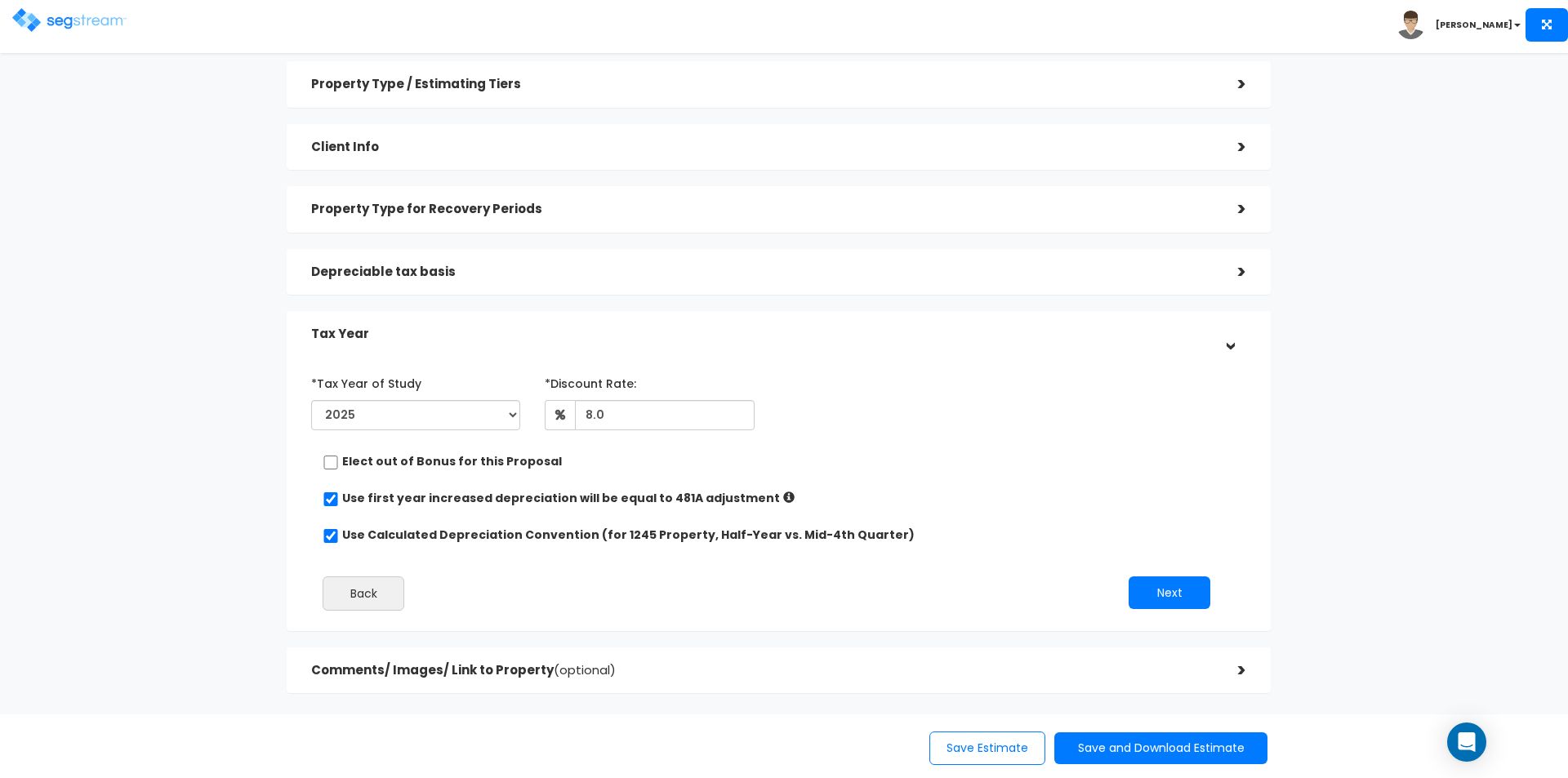
scroll to position [82, 0]
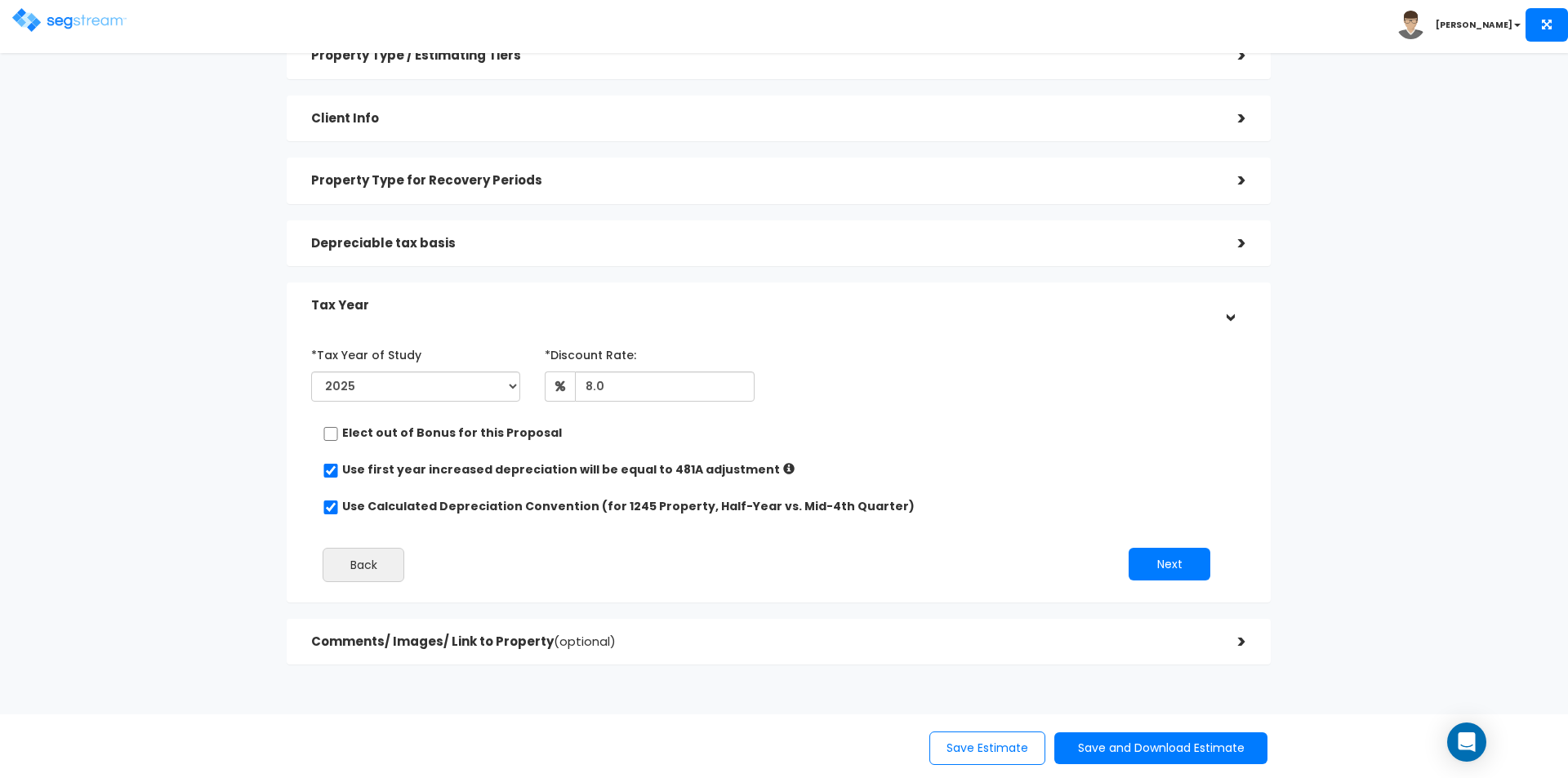
click at [1245, 640] on div ">" at bounding box center [1230, 642] width 33 height 26
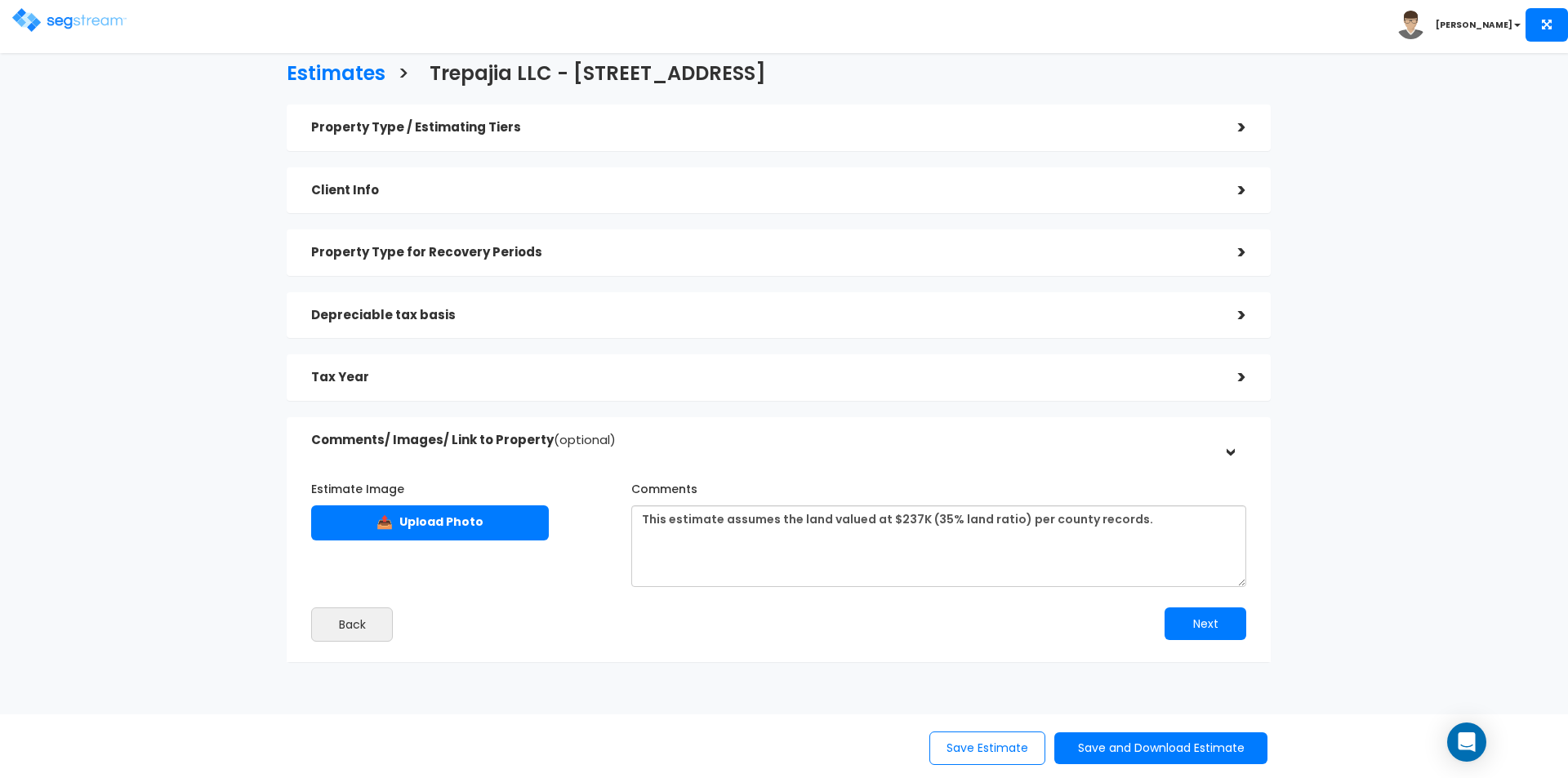
scroll to position [0, 0]
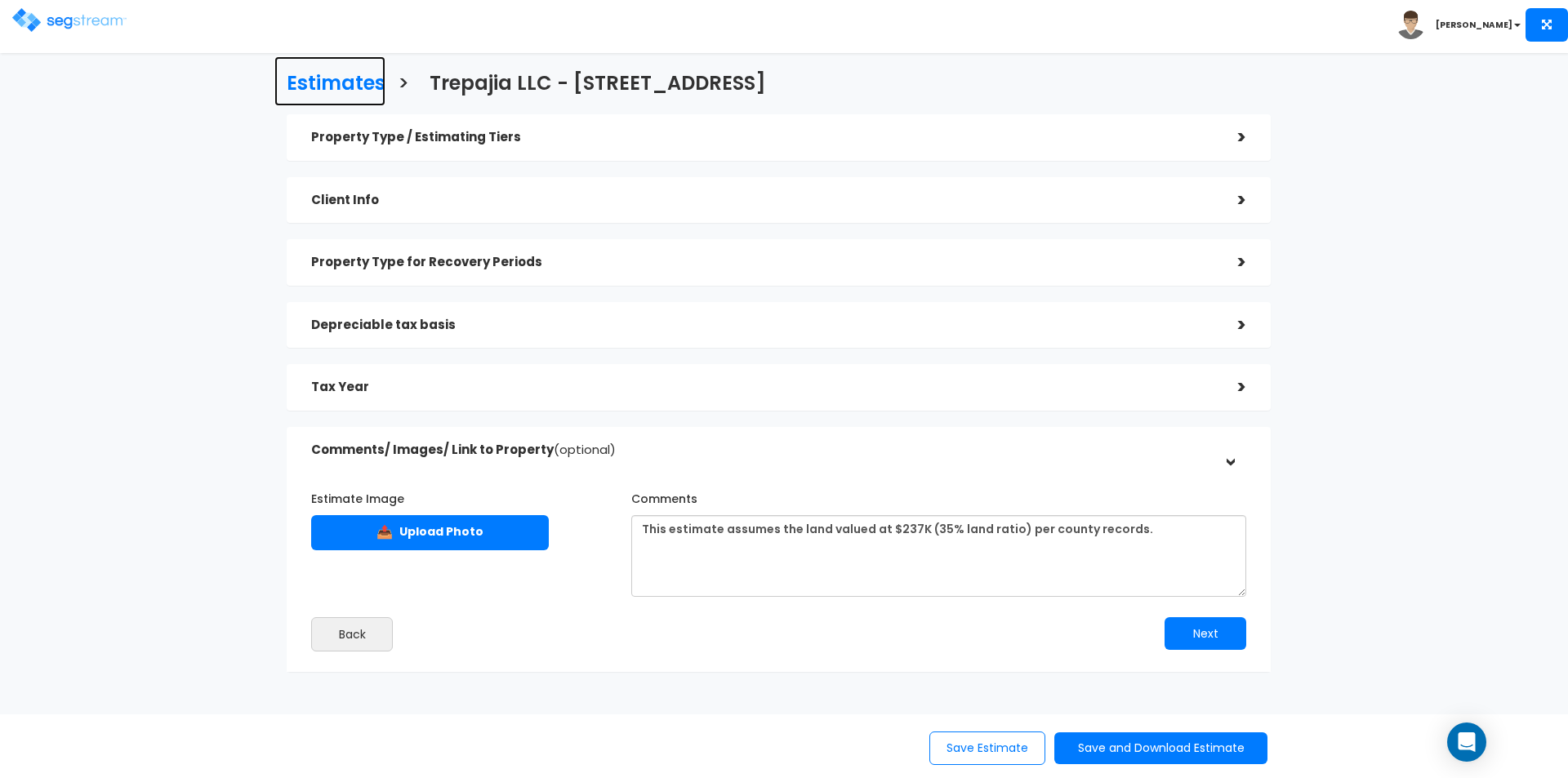
click at [317, 81] on h3 "Estimates" at bounding box center [336, 85] width 99 height 26
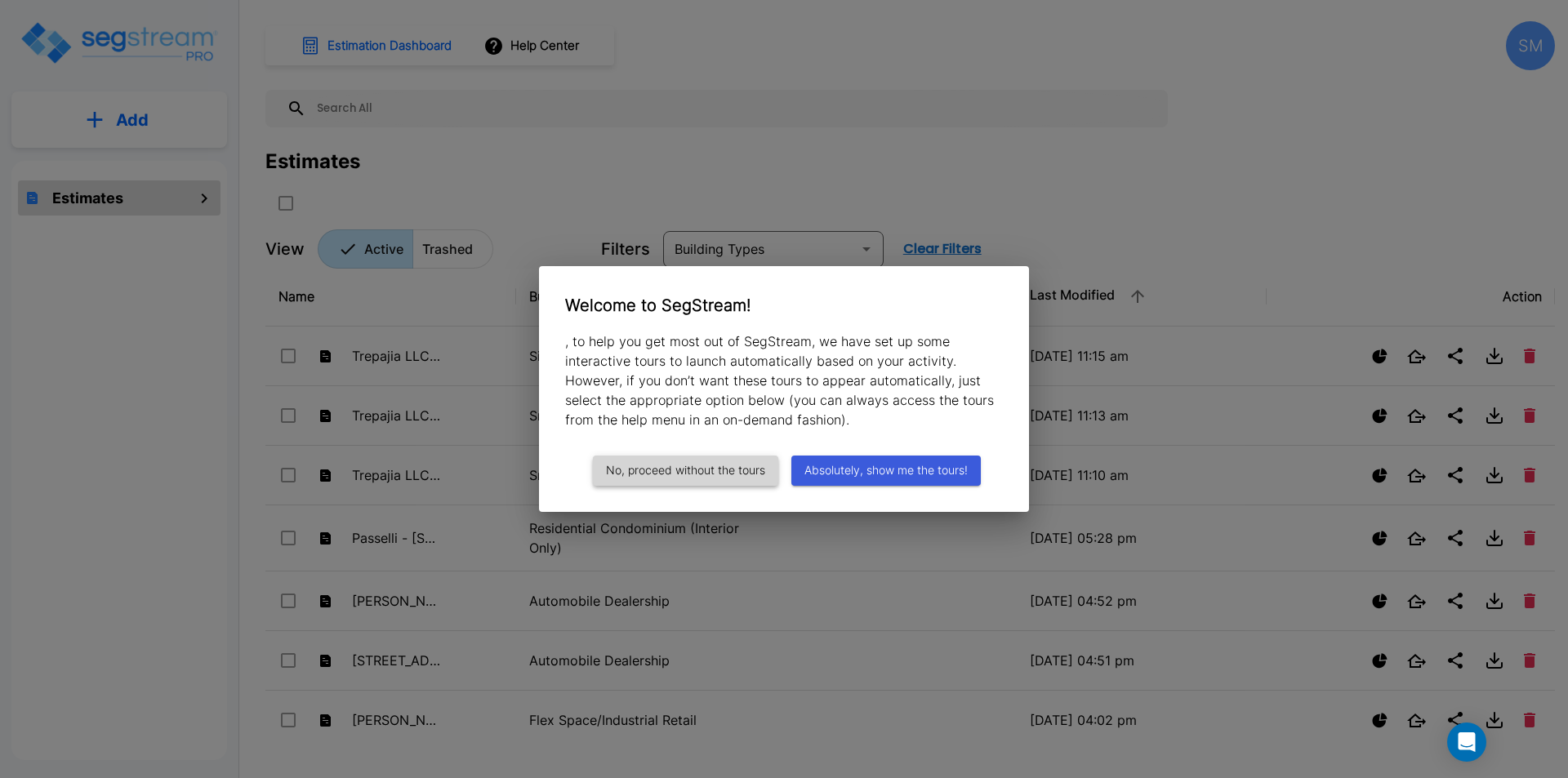
click at [680, 466] on button "No, proceed without the tours" at bounding box center [685, 471] width 185 height 30
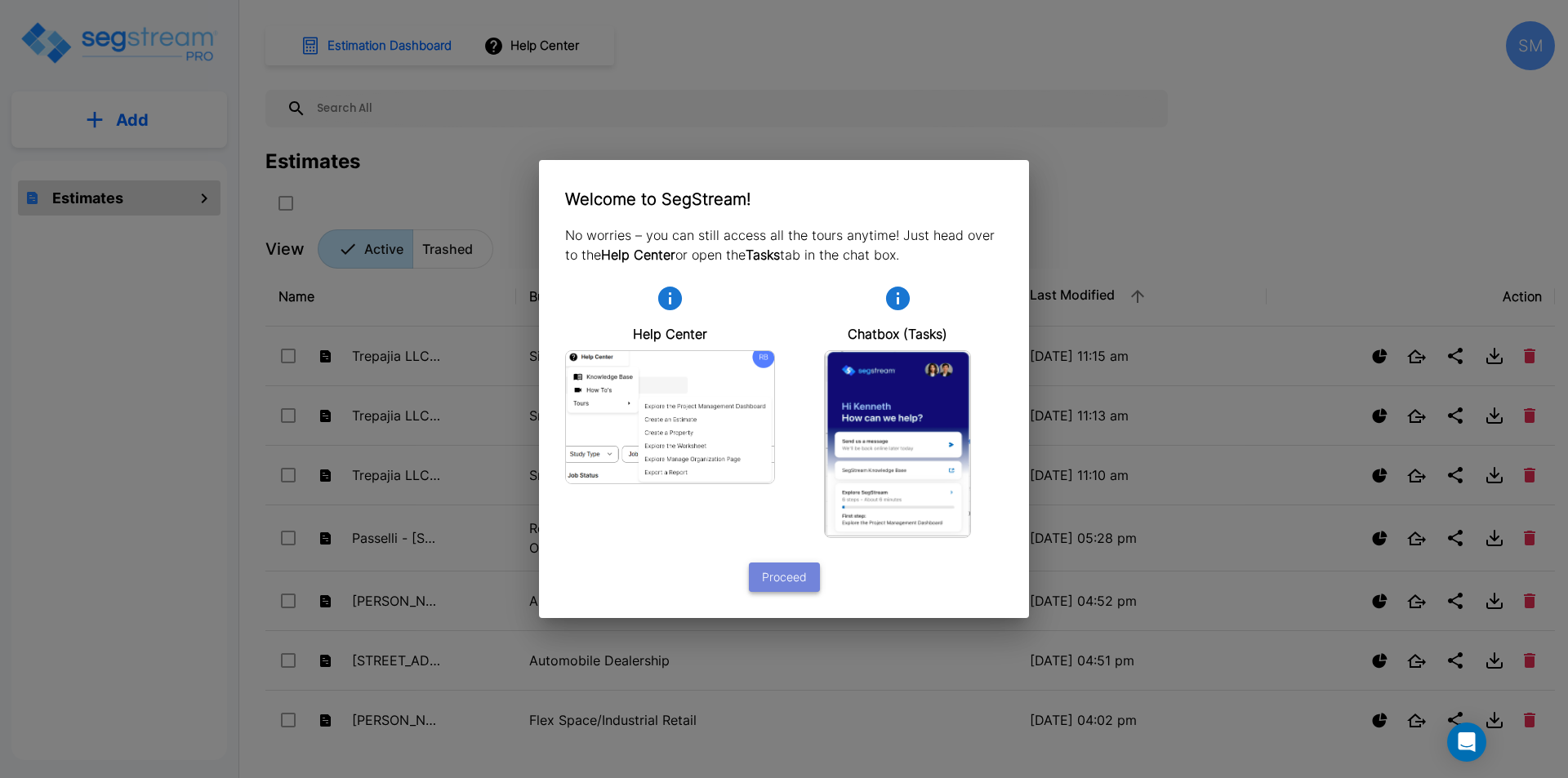
click at [800, 580] on button "Proceed" at bounding box center [784, 578] width 71 height 30
